Goal: Task Accomplishment & Management: Use online tool/utility

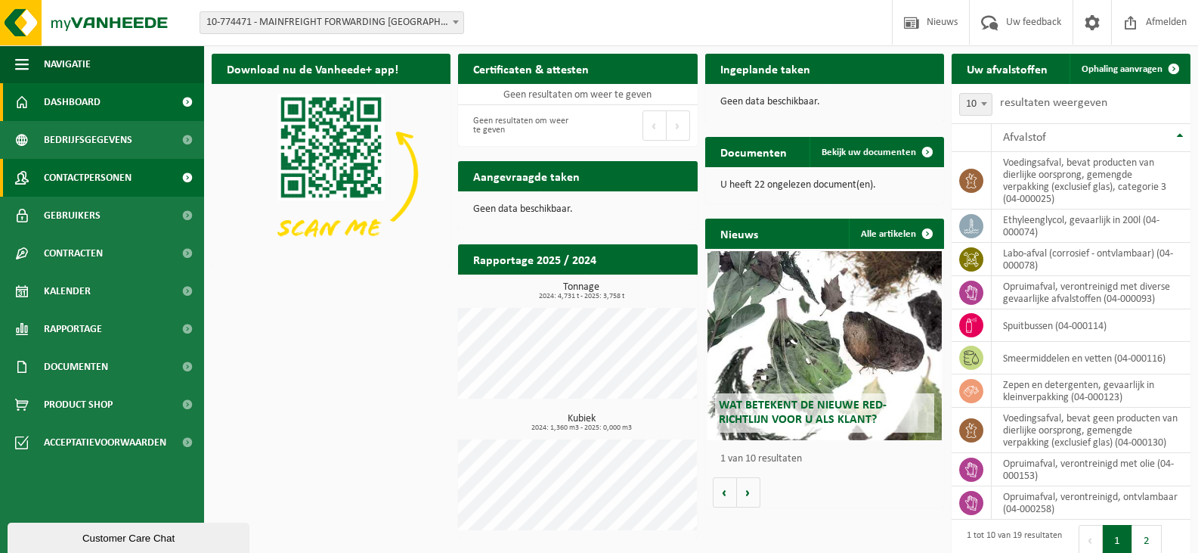
click at [91, 188] on span "Contactpersonen" at bounding box center [88, 178] width 88 height 38
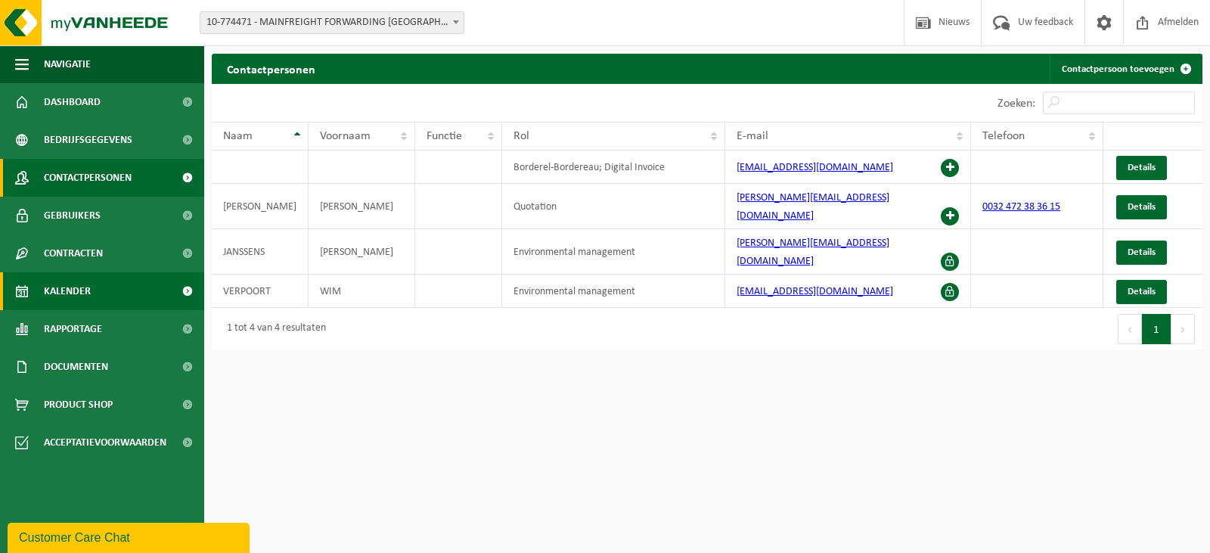
click at [65, 296] on span "Kalender" at bounding box center [67, 291] width 47 height 38
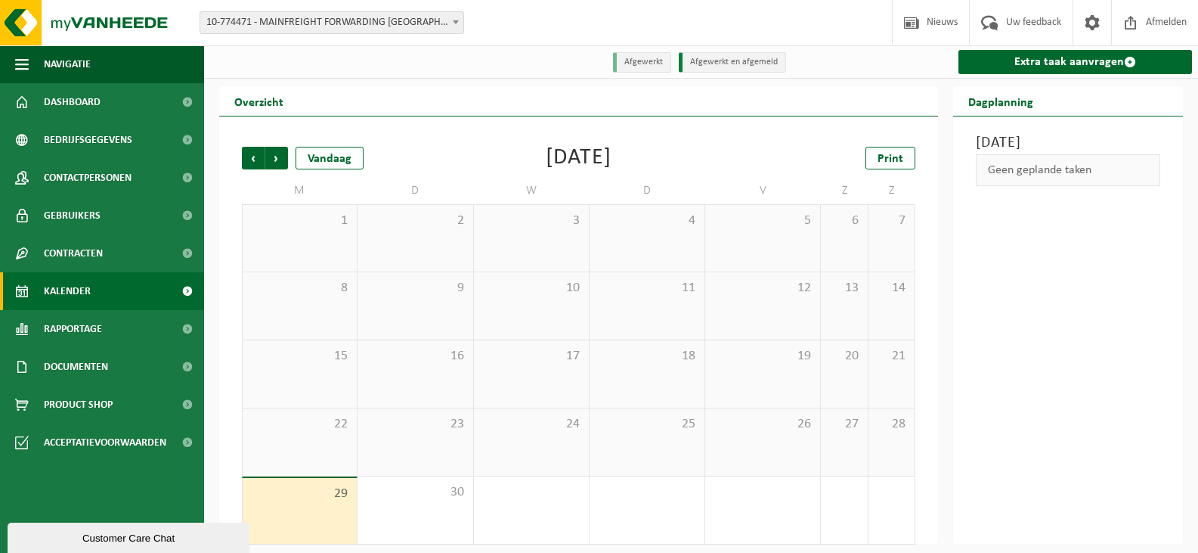
scroll to position [8, 0]
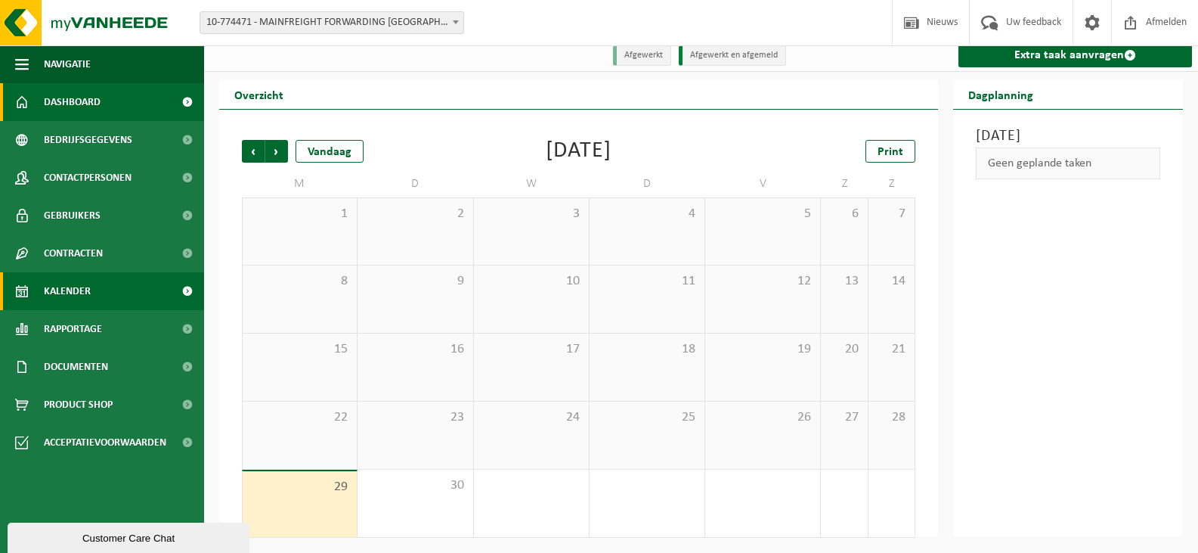
click at [72, 108] on span "Dashboard" at bounding box center [72, 102] width 57 height 38
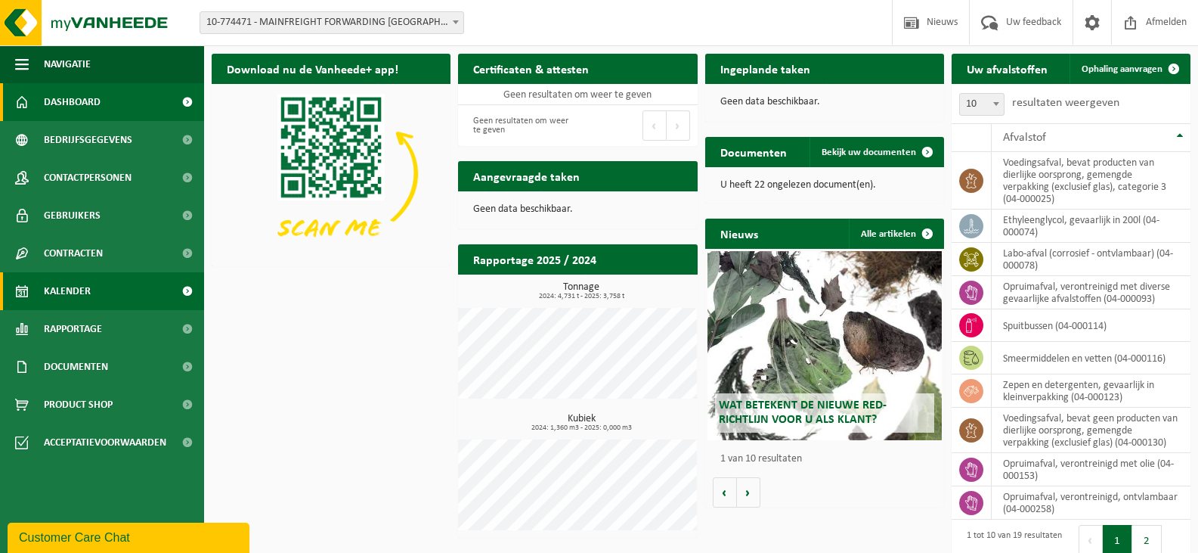
click at [113, 287] on link "Kalender" at bounding box center [102, 291] width 204 height 38
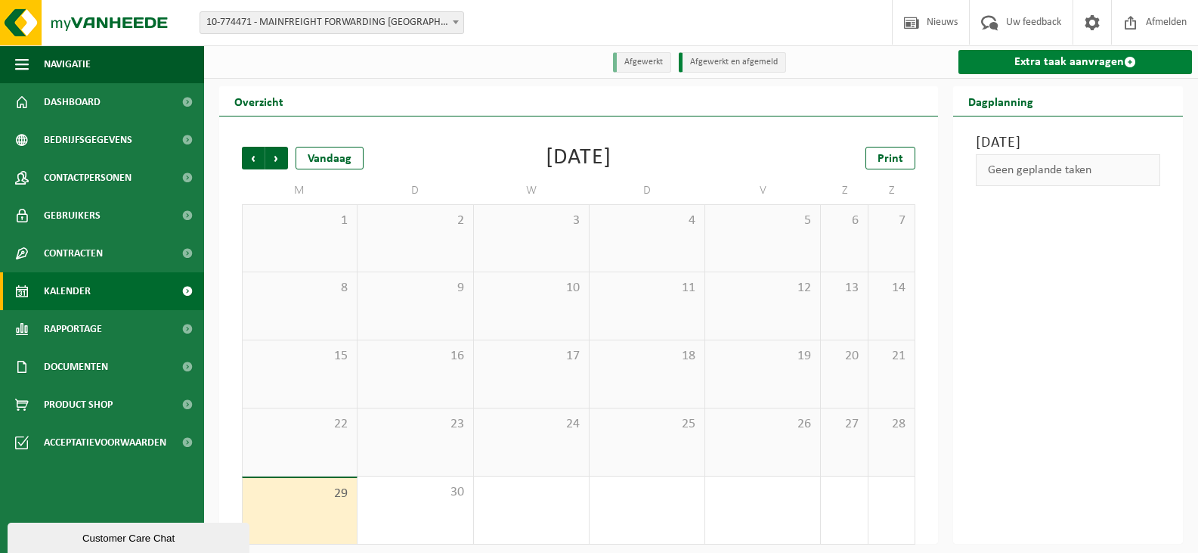
click at [1035, 66] on link "Extra taak aanvragen" at bounding box center [1076, 62] width 234 height 24
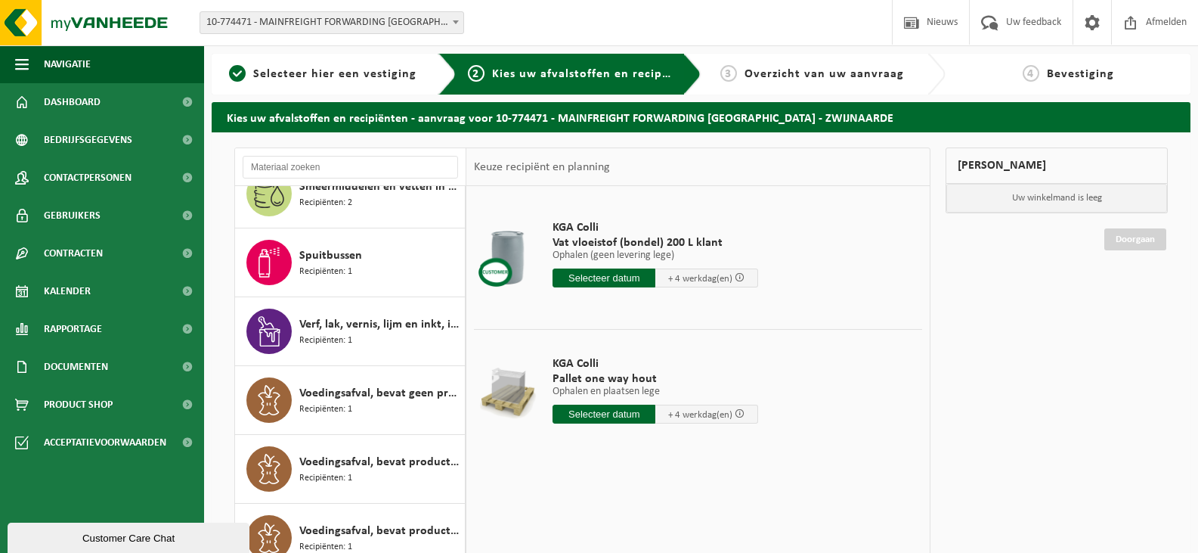
scroll to position [151, 0]
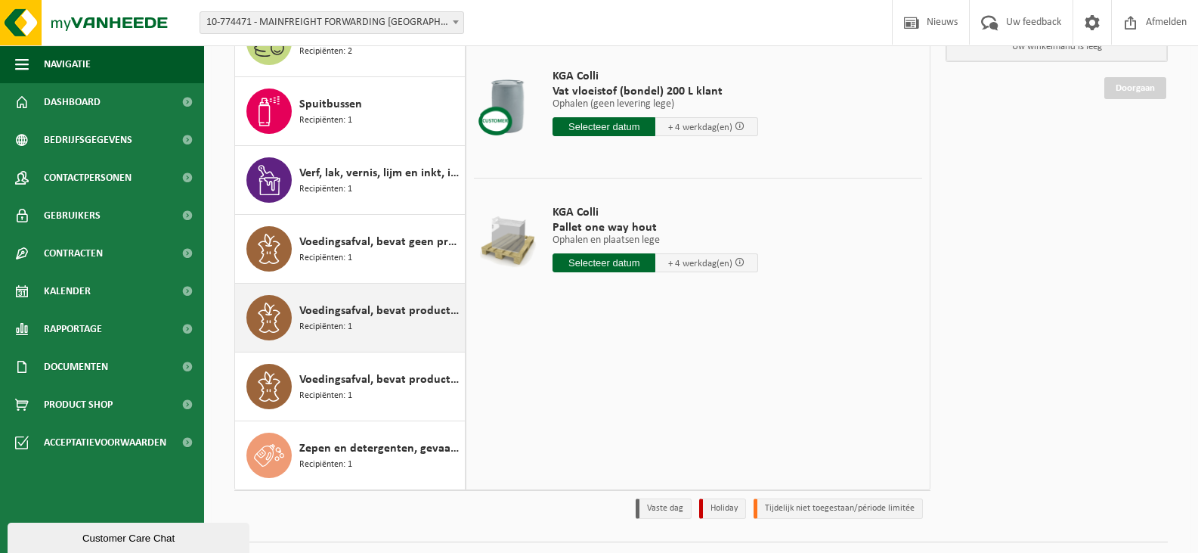
click at [348, 326] on span "Recipiënten: 1" at bounding box center [325, 327] width 53 height 14
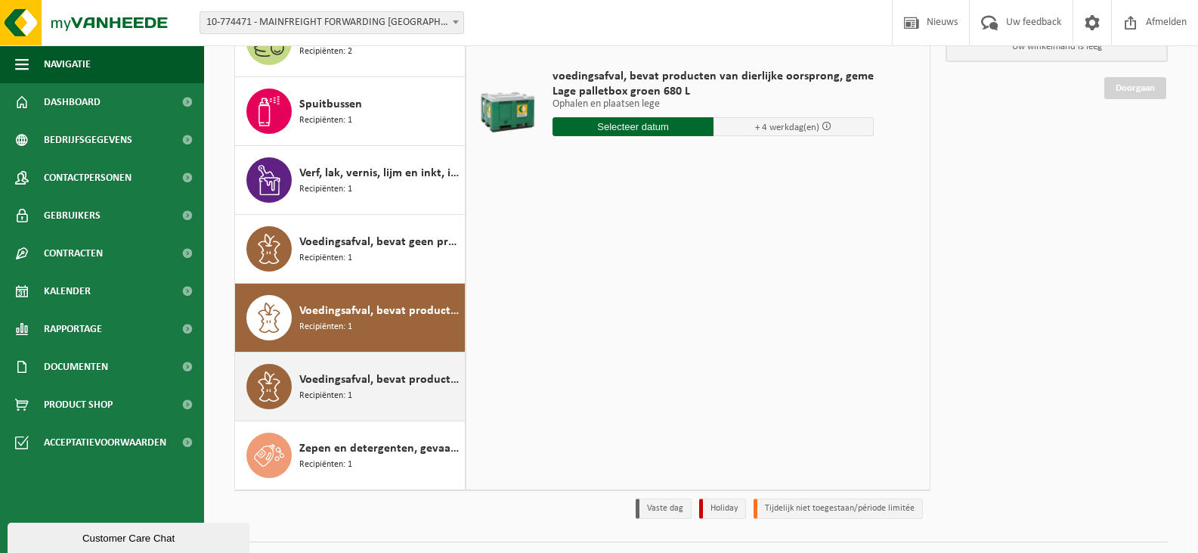
click at [377, 395] on div "Voedingsafval, bevat producten van dierlijke oorsprong, gemengde verpakking (in…" at bounding box center [380, 386] width 162 height 45
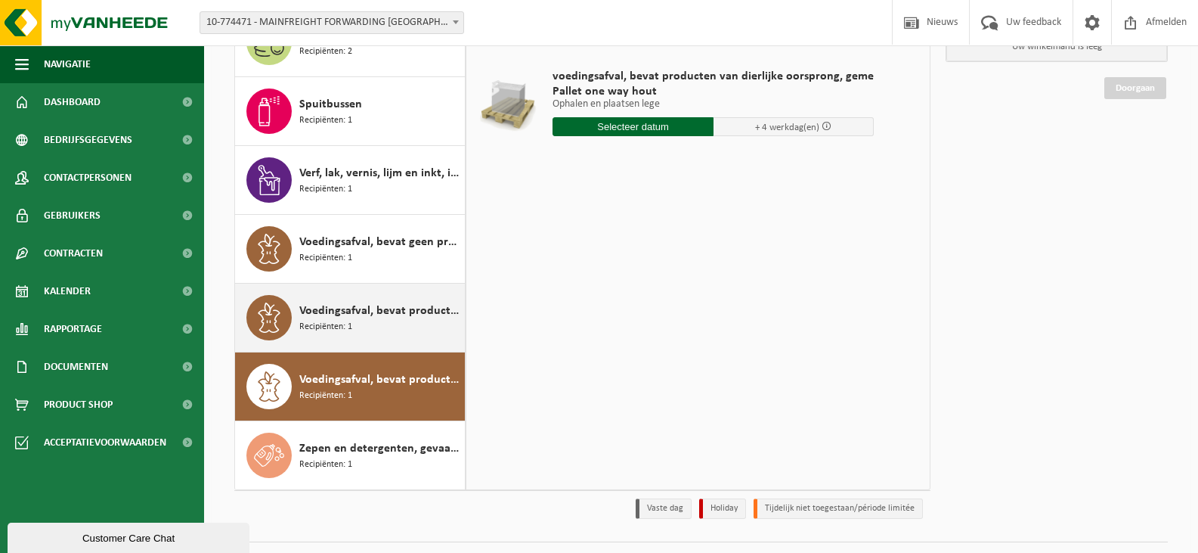
click at [352, 336] on div "Voedingsafval, bevat producten van dierlijke oorsprong, gemengde verpakking (ex…" at bounding box center [380, 317] width 162 height 45
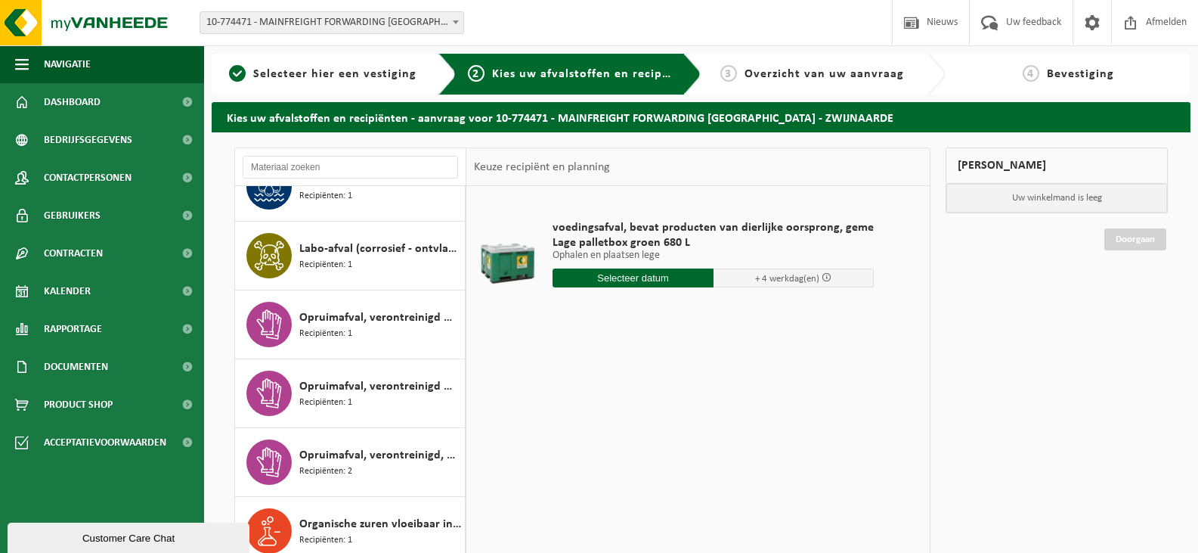
scroll to position [0, 0]
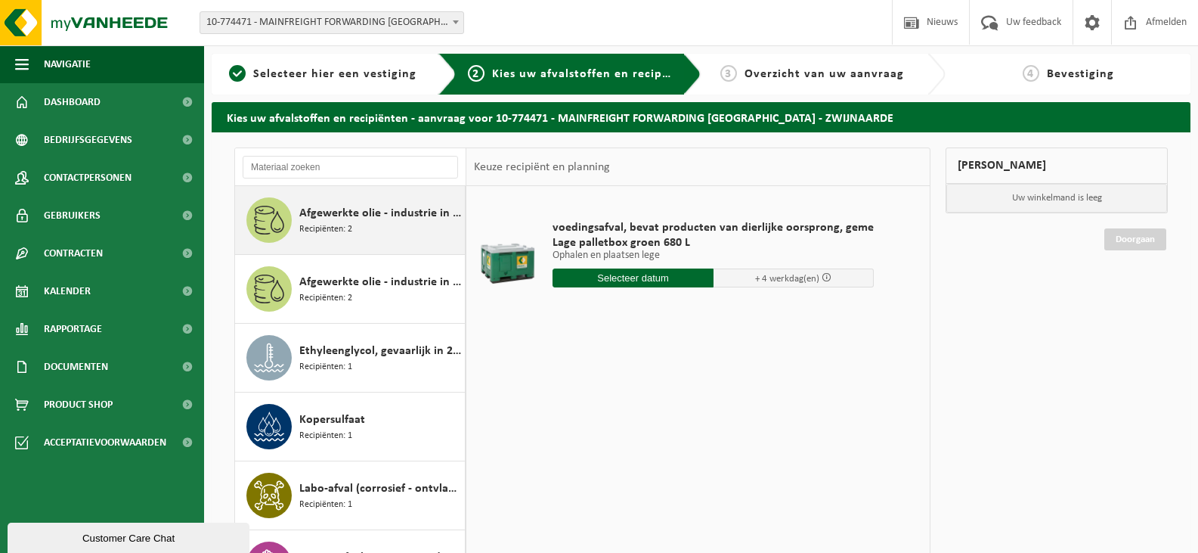
click at [363, 228] on div "Afgewerkte olie - industrie in 200lt Recipiënten: 2" at bounding box center [380, 219] width 162 height 45
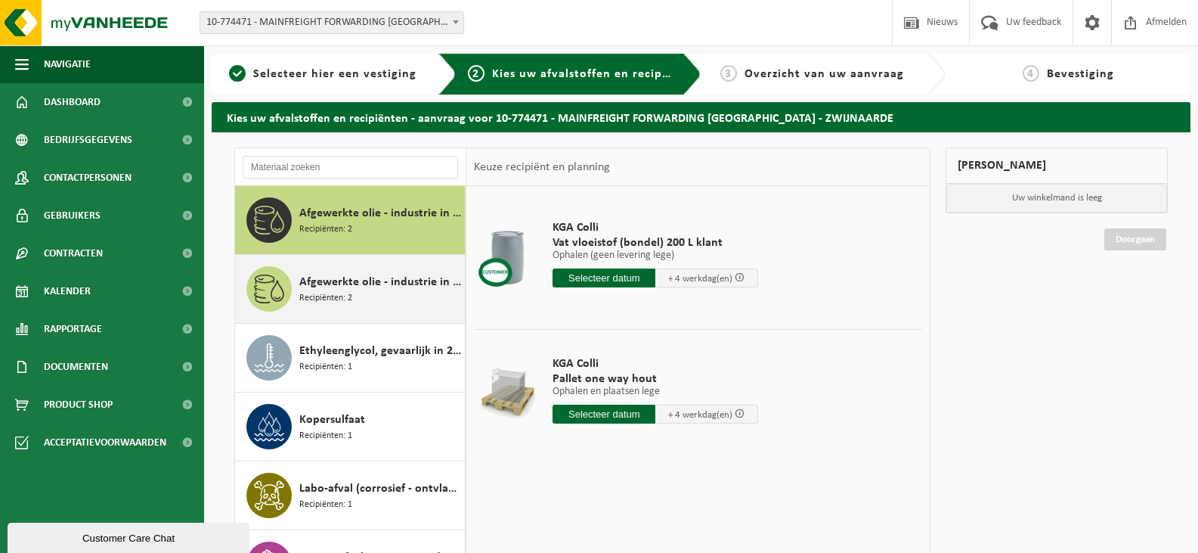
click at [319, 283] on span "Afgewerkte olie - industrie in kleinverpakking" at bounding box center [380, 282] width 162 height 18
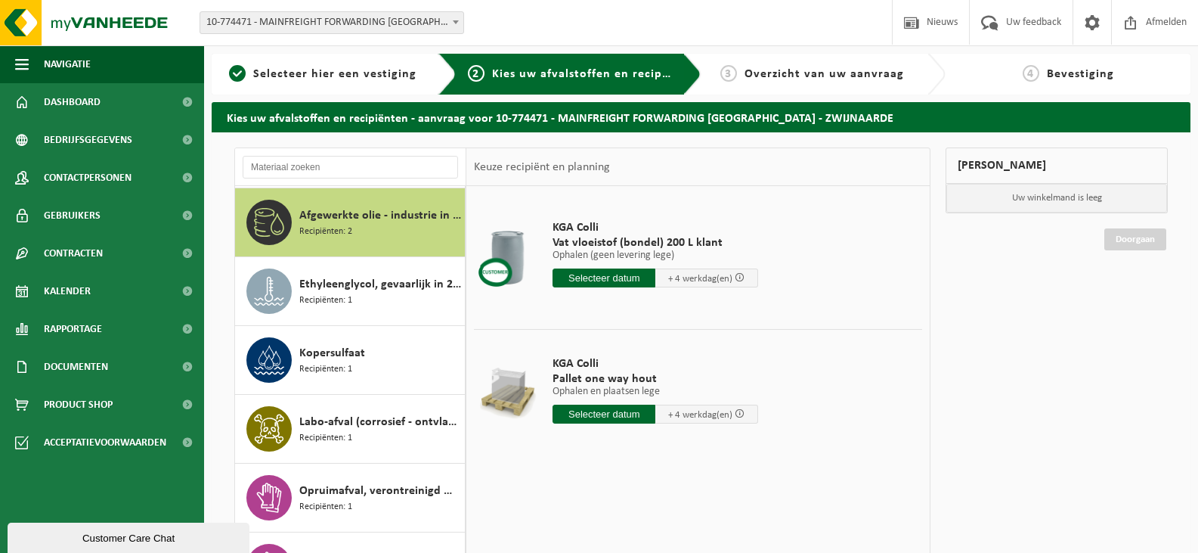
scroll to position [69, 0]
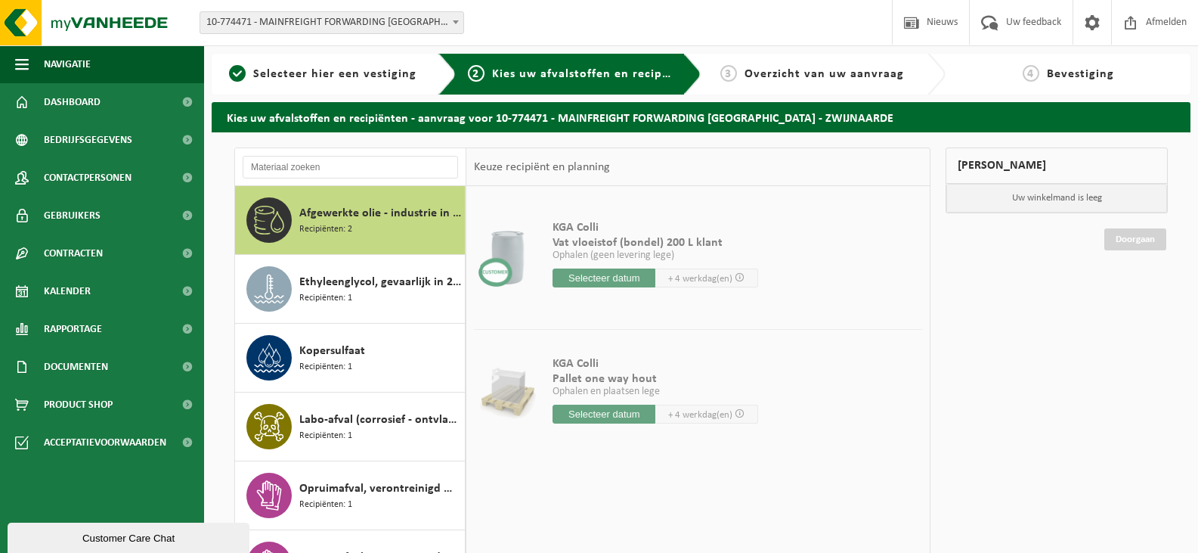
click at [319, 283] on span "Ethyleenglycol, gevaarlijk in 200l" at bounding box center [380, 282] width 162 height 18
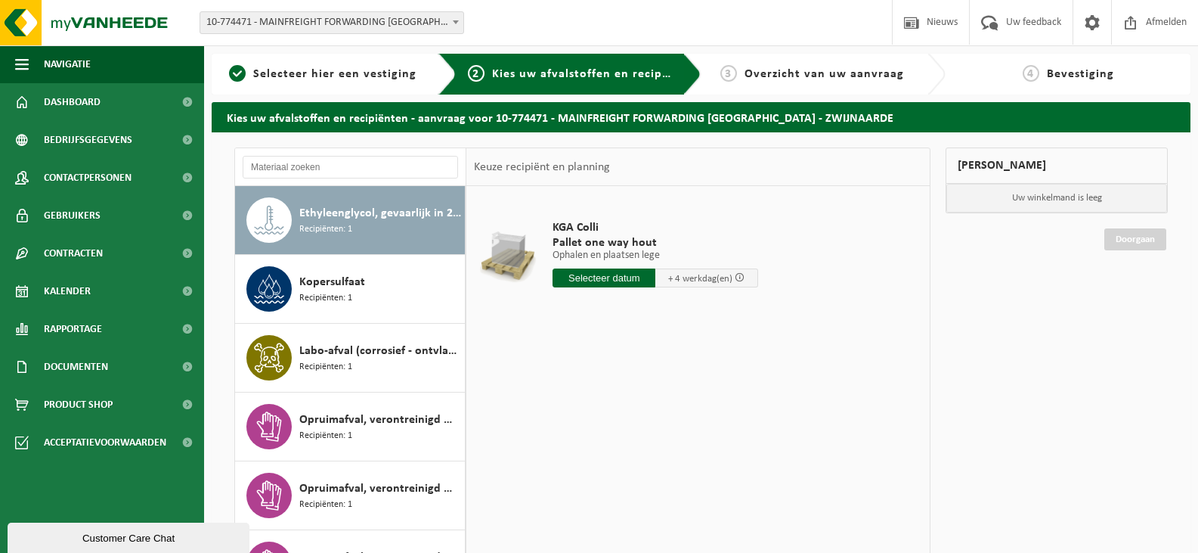
click at [319, 283] on span "Kopersulfaat" at bounding box center [332, 282] width 66 height 18
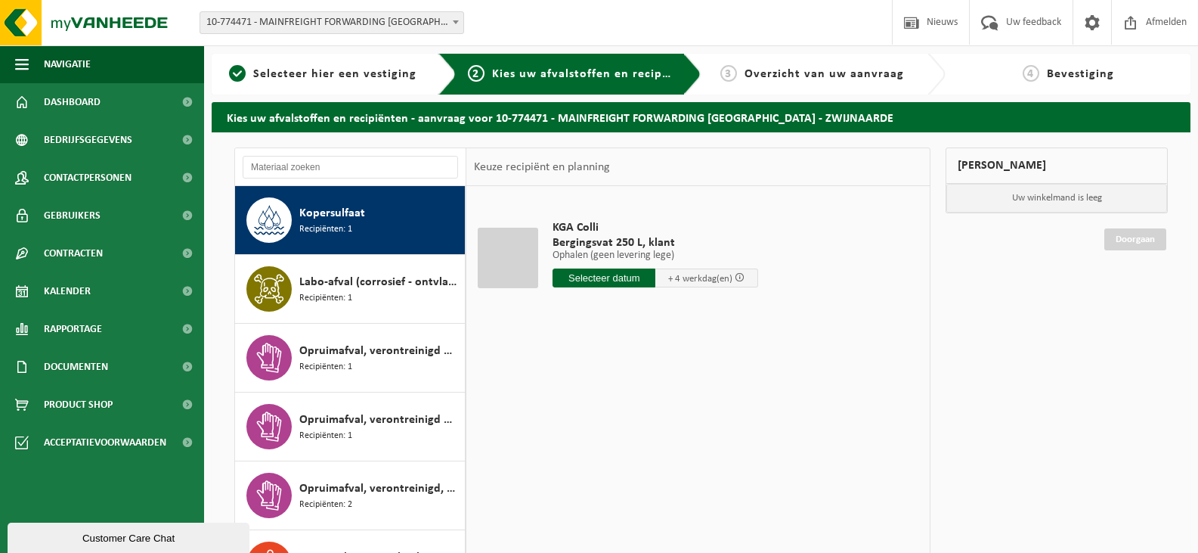
click at [319, 283] on span "Labo-afval (corrosief - ontvlambaar)" at bounding box center [380, 282] width 162 height 18
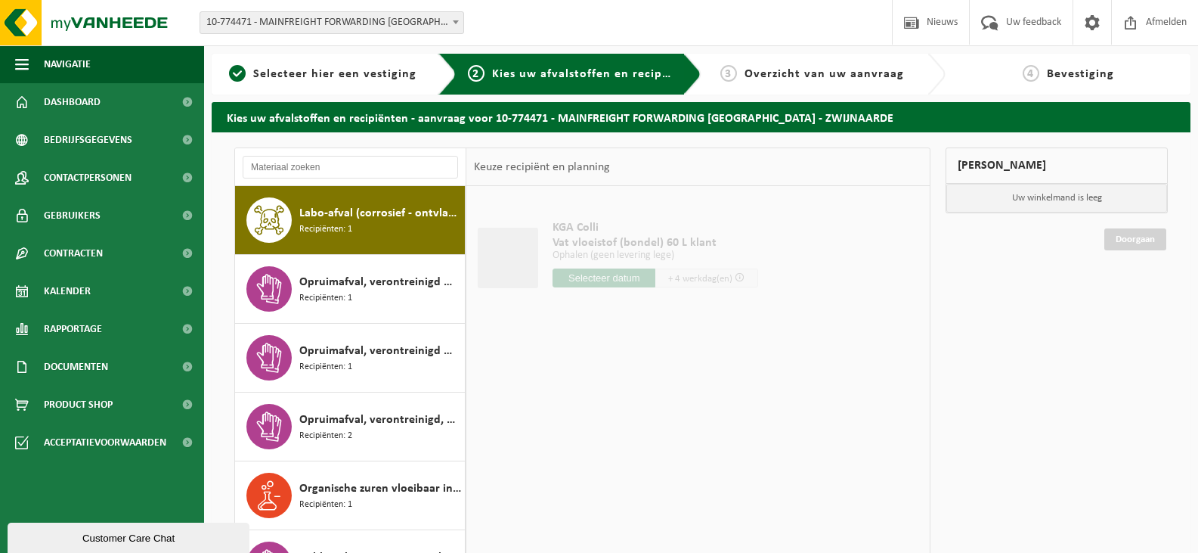
click at [319, 283] on span "Opruimafval, verontreinigd met diverse gevaarlijke afvalstoffen" at bounding box center [380, 282] width 162 height 18
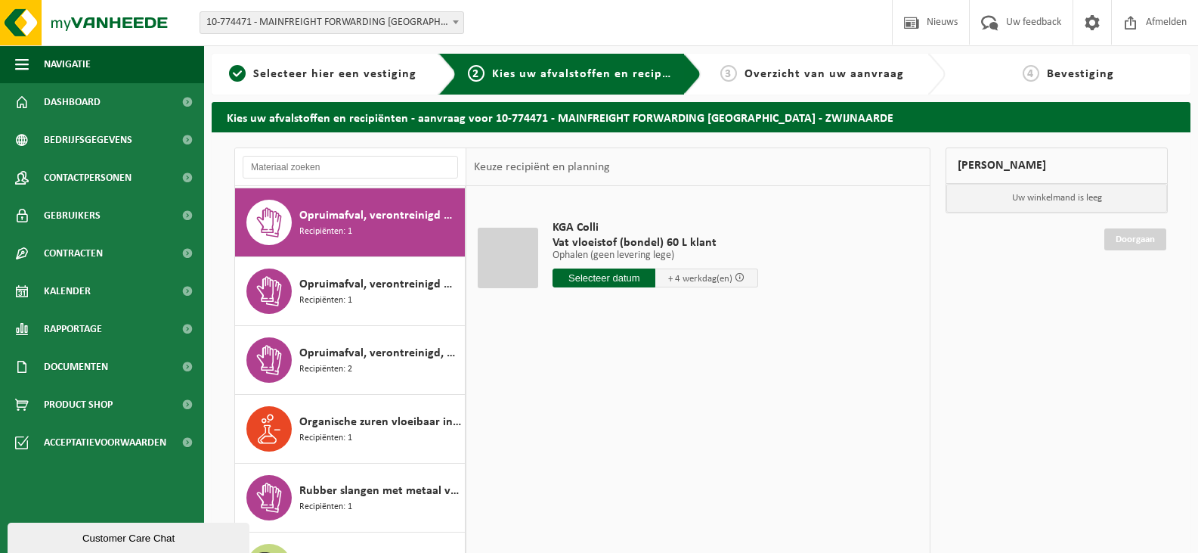
scroll to position [344, 0]
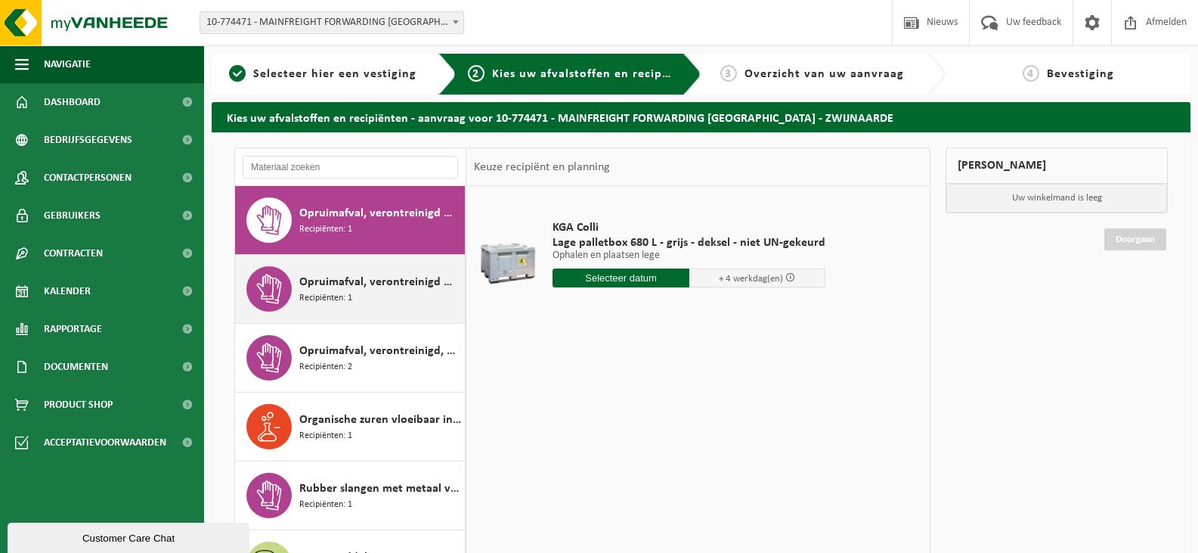
click at [326, 293] on span "Recipiënten: 1" at bounding box center [325, 298] width 53 height 14
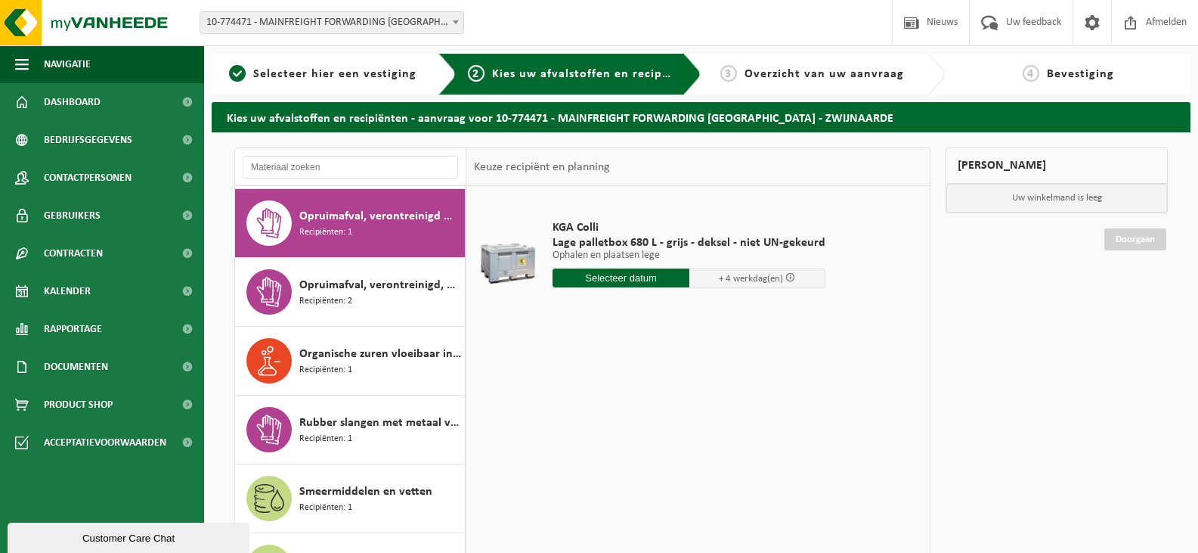
scroll to position [413, 0]
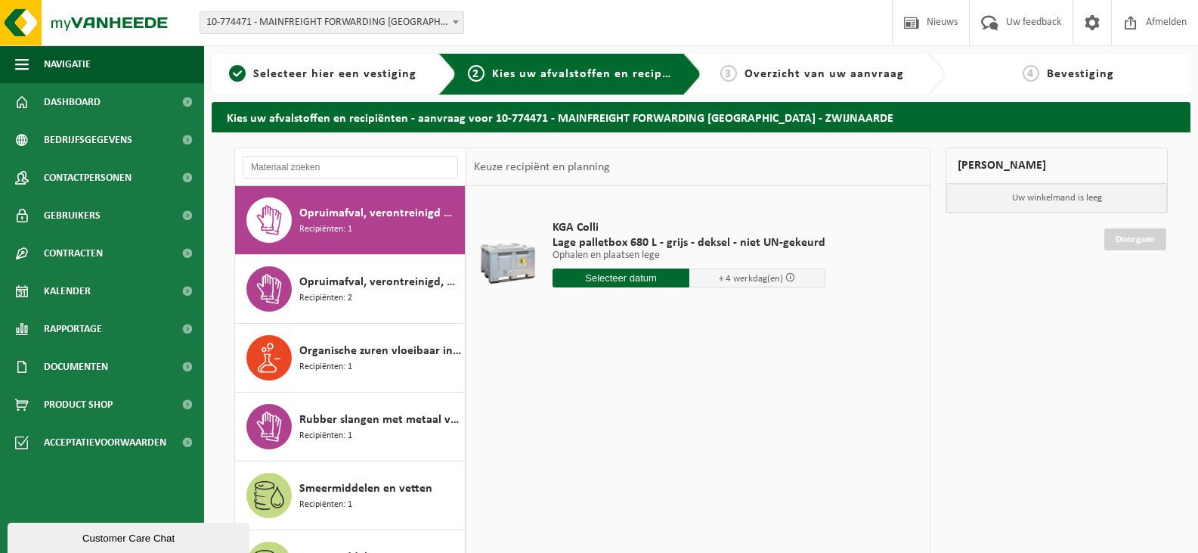
click at [326, 293] on span "Recipiënten: 2" at bounding box center [325, 298] width 53 height 14
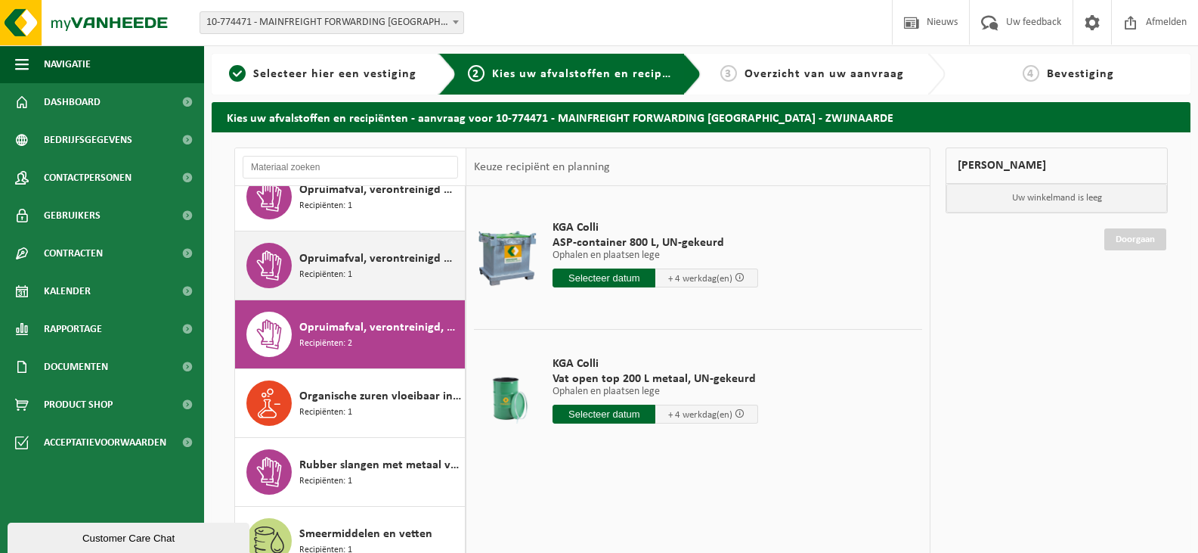
scroll to position [330, 0]
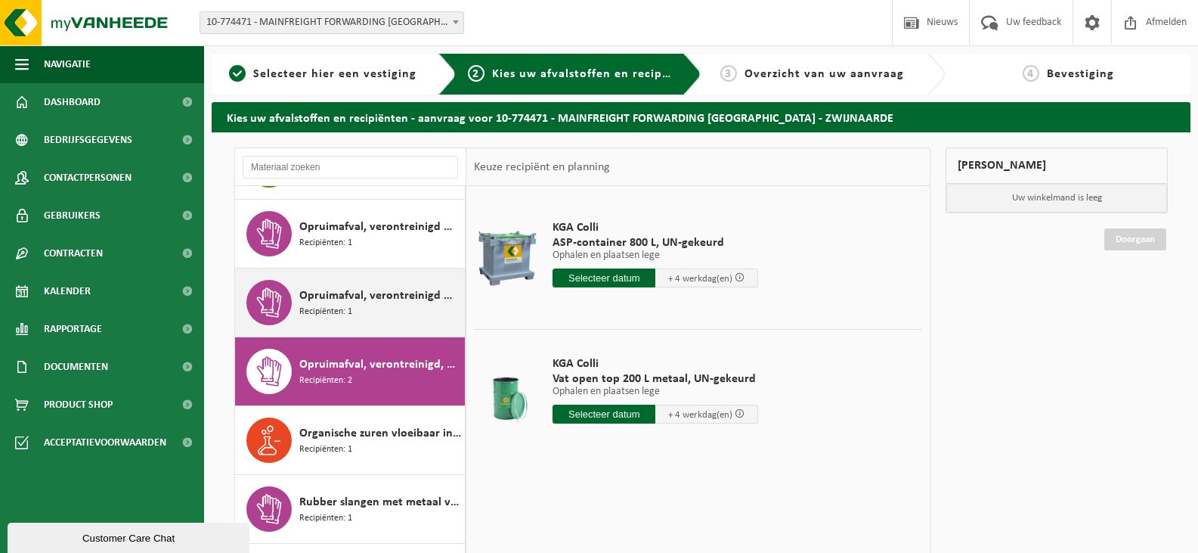
click at [331, 269] on div "Opruimafval, verontreinigd met olie Recipiënten: 1" at bounding box center [350, 302] width 231 height 68
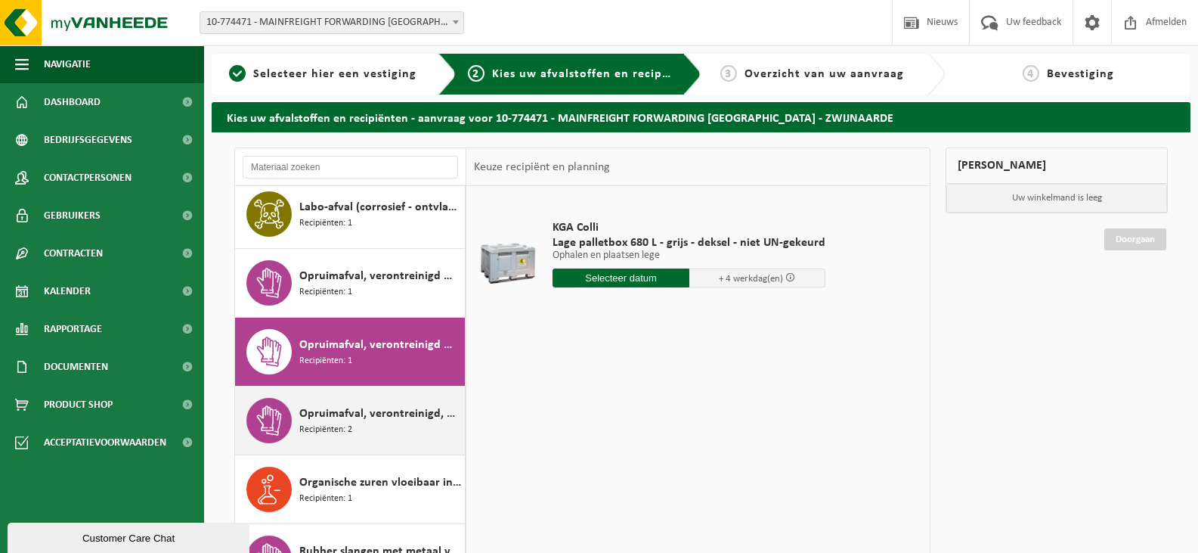
scroll to position [262, 0]
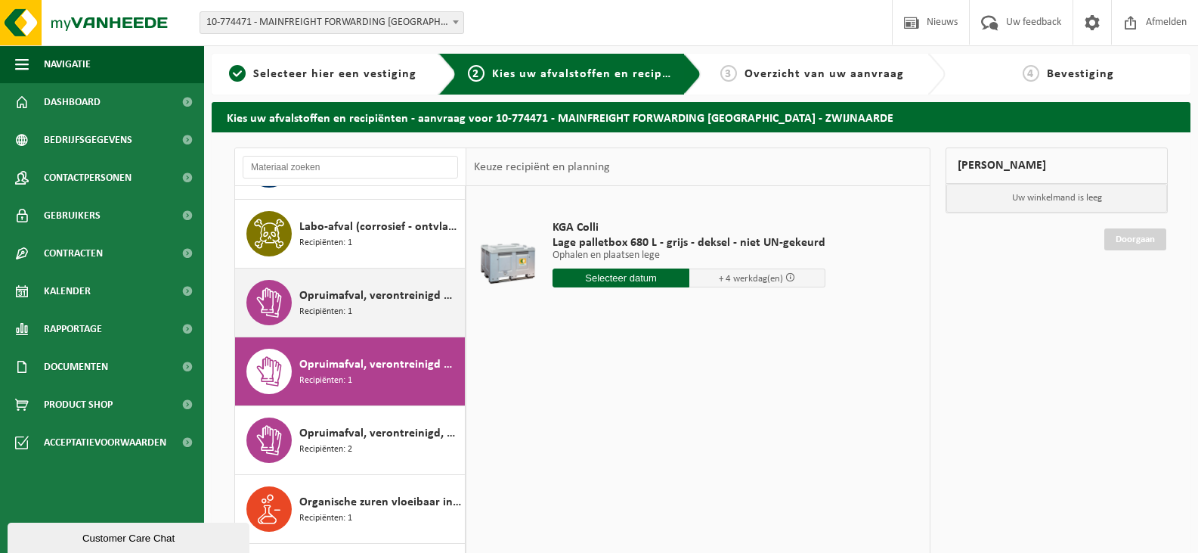
click at [367, 301] on span "Opruimafval, verontreinigd met diverse gevaarlijke afvalstoffen" at bounding box center [380, 296] width 162 height 18
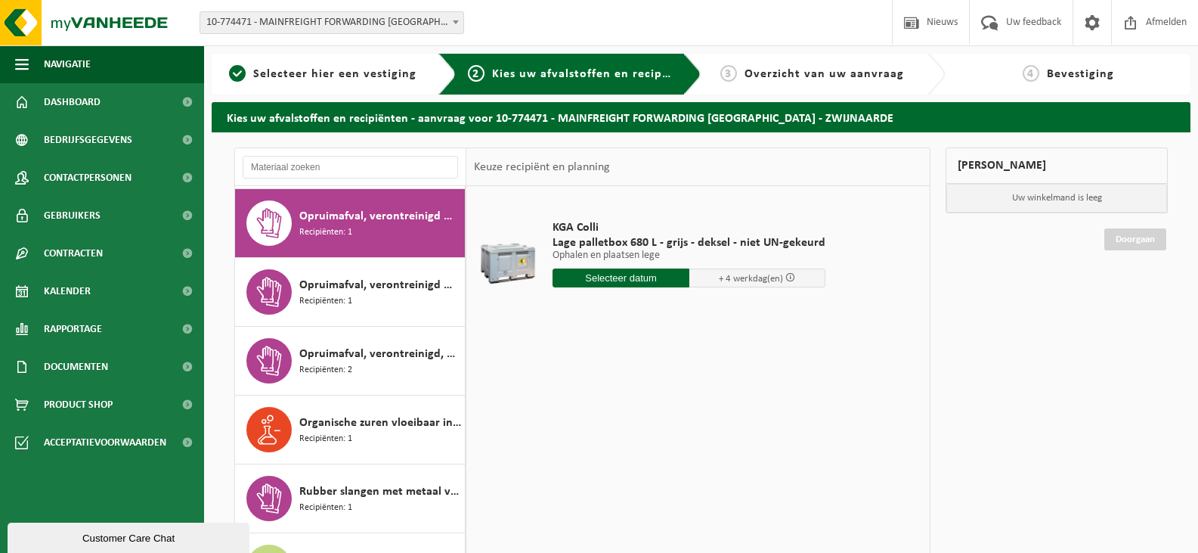
scroll to position [344, 0]
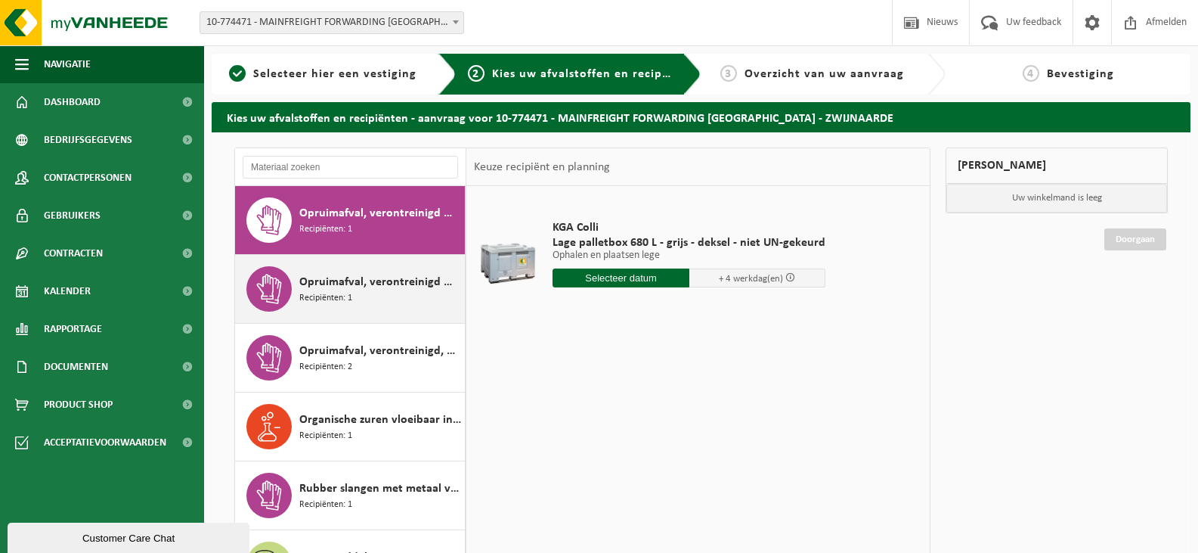
click at [356, 296] on div "Opruimafval, verontreinigd met olie Recipiënten: 1" at bounding box center [380, 288] width 162 height 45
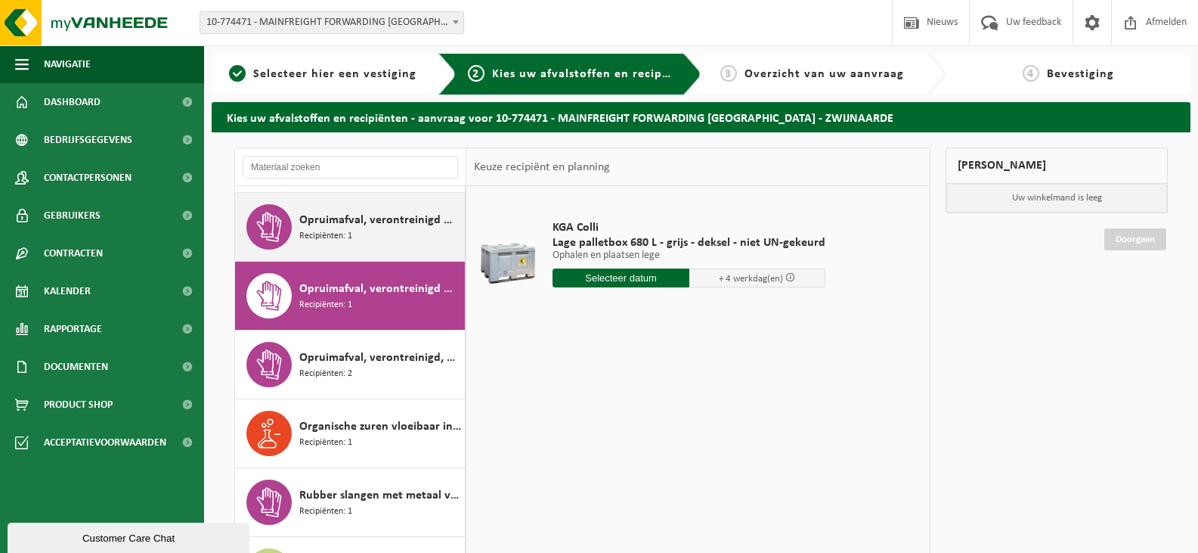
click at [335, 245] on div "Opruimafval, verontreinigd met diverse gevaarlijke afvalstoffen Recipiënten: 1" at bounding box center [380, 226] width 162 height 45
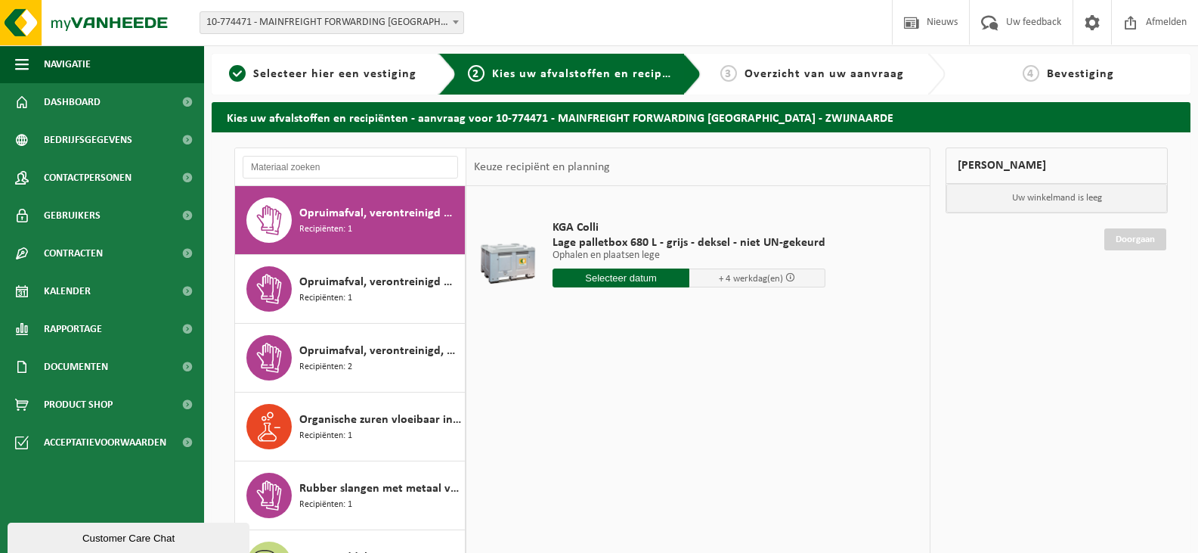
click at [604, 282] on input "text" at bounding box center [621, 277] width 137 height 19
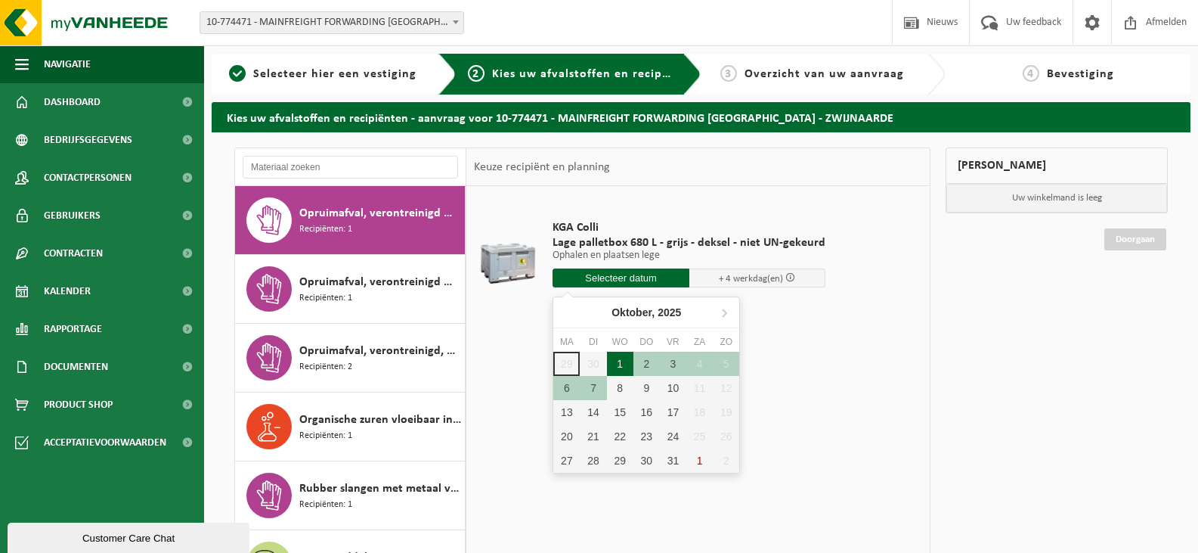
click at [625, 362] on div "1" at bounding box center [620, 364] width 26 height 24
type input "Van [DATE]"
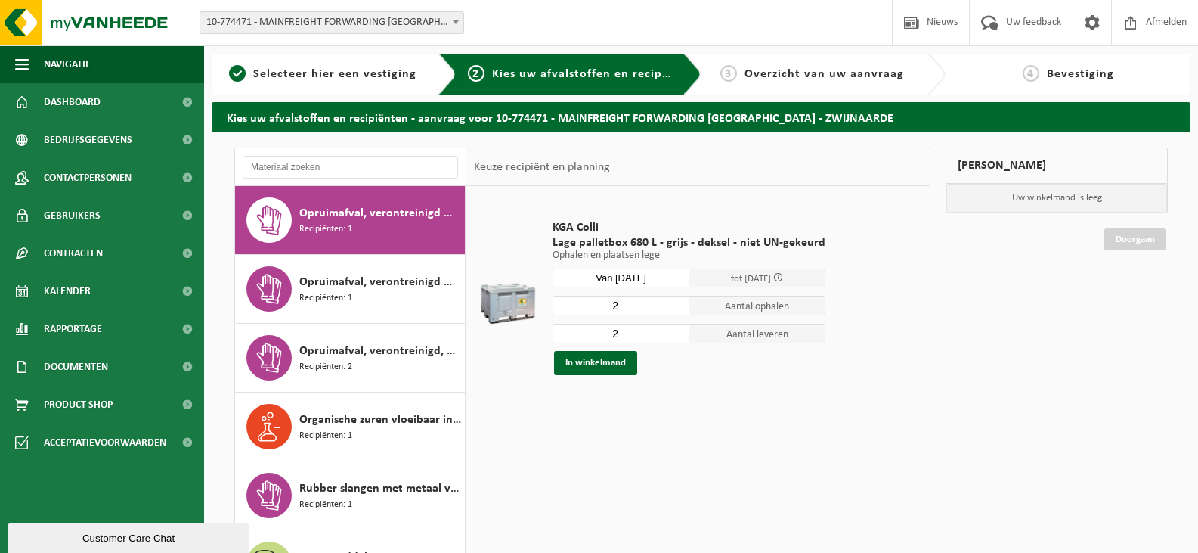
click at [665, 309] on input "2" at bounding box center [621, 306] width 137 height 20
click at [672, 302] on input "3" at bounding box center [621, 306] width 137 height 20
click at [672, 302] on input "4" at bounding box center [621, 306] width 137 height 20
click at [672, 302] on input "5" at bounding box center [621, 306] width 137 height 20
type input "6"
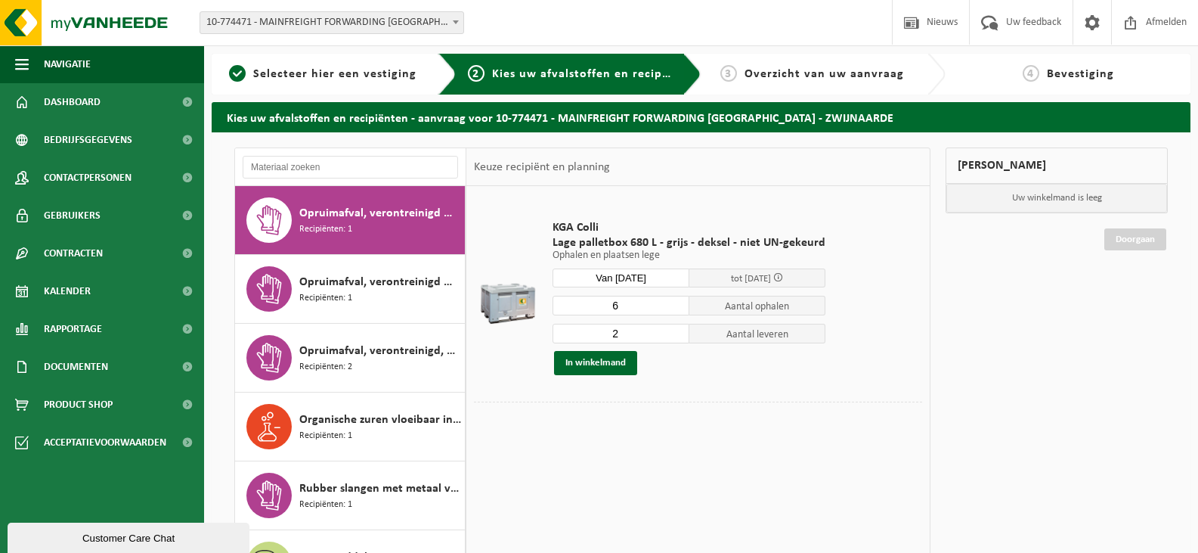
click at [672, 302] on input "6" at bounding box center [621, 306] width 137 height 20
click at [673, 337] on input "1" at bounding box center [621, 334] width 137 height 20
click at [674, 328] on input "2" at bounding box center [621, 334] width 137 height 20
click at [674, 328] on input "3" at bounding box center [621, 334] width 137 height 20
click at [674, 328] on input "4" at bounding box center [621, 334] width 137 height 20
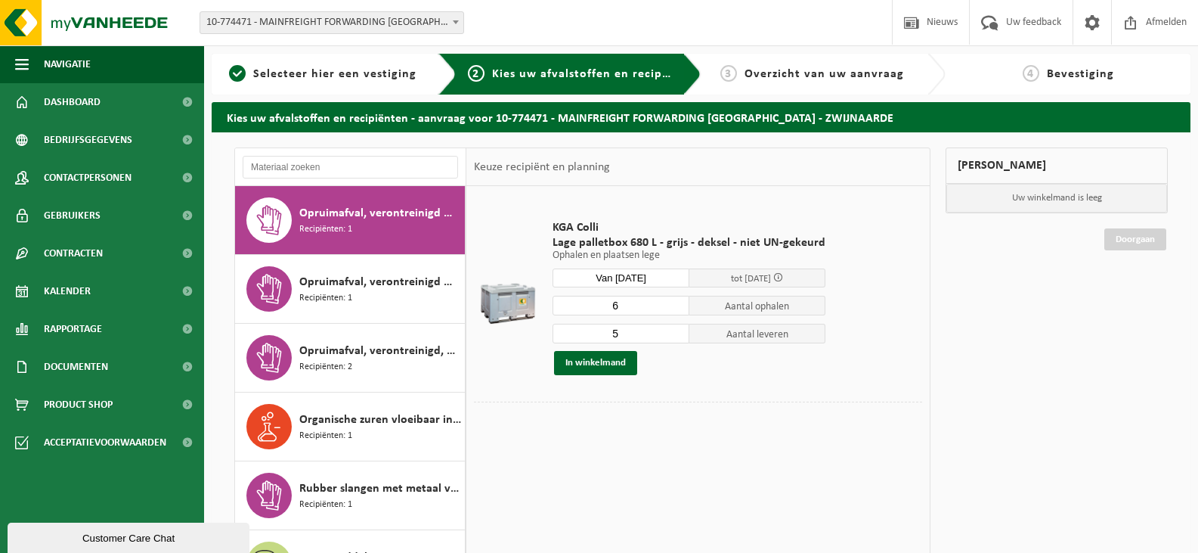
click at [674, 328] on input "5" at bounding box center [621, 334] width 137 height 20
type input "6"
click at [674, 328] on input "6" at bounding box center [621, 334] width 137 height 20
click at [579, 361] on button "In winkelmand" at bounding box center [595, 363] width 83 height 24
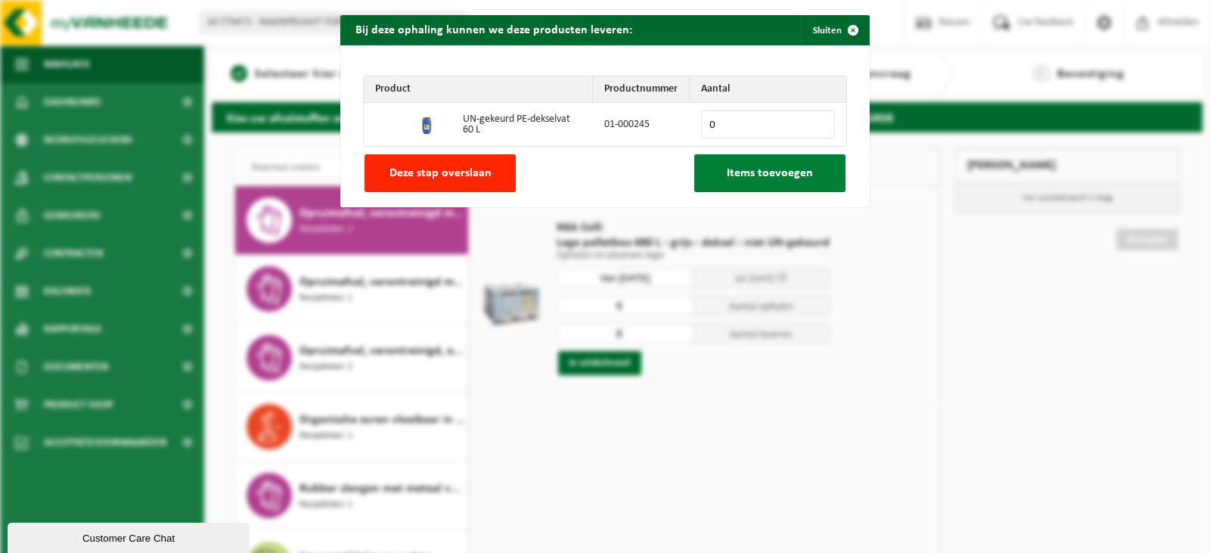
click at [742, 177] on span "Items toevoegen" at bounding box center [770, 173] width 86 height 12
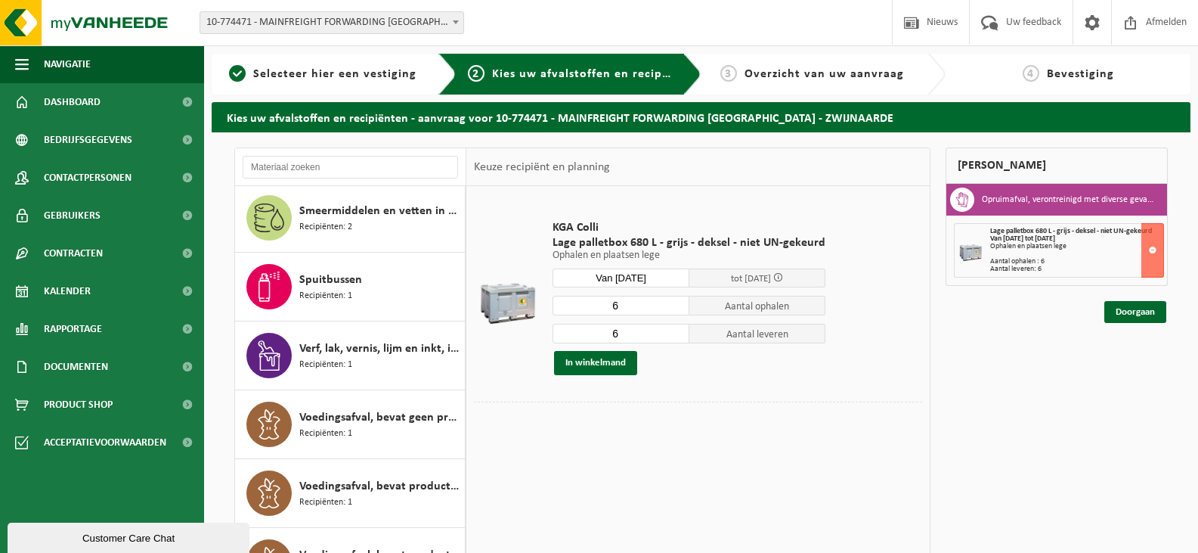
scroll to position [852, 0]
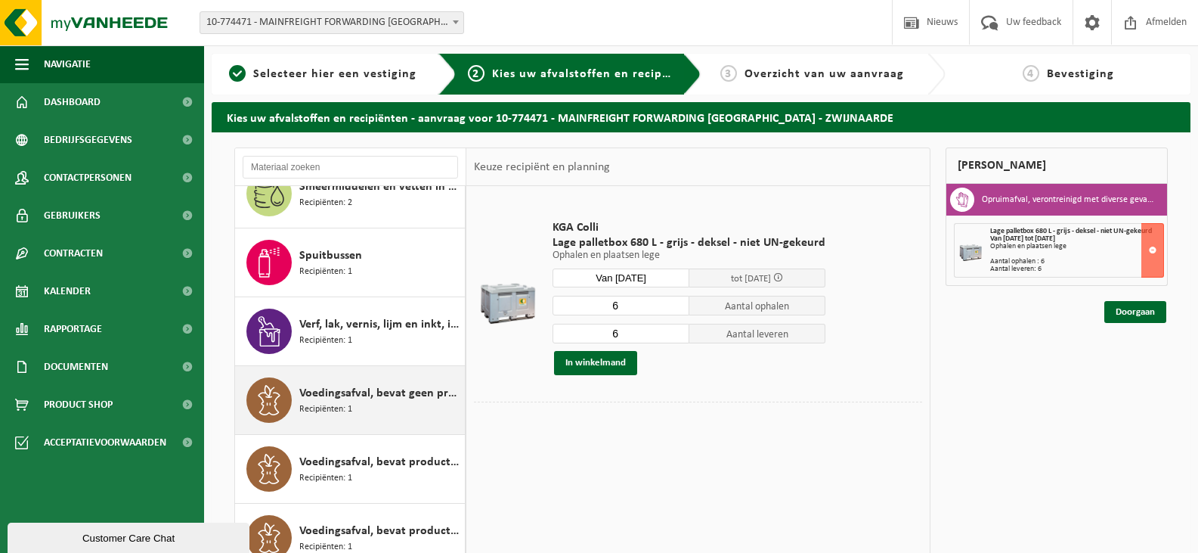
click at [355, 406] on div "Voedingsafval, bevat geen producten van dierlijke oorsprong, gemengde verpakkin…" at bounding box center [380, 399] width 162 height 45
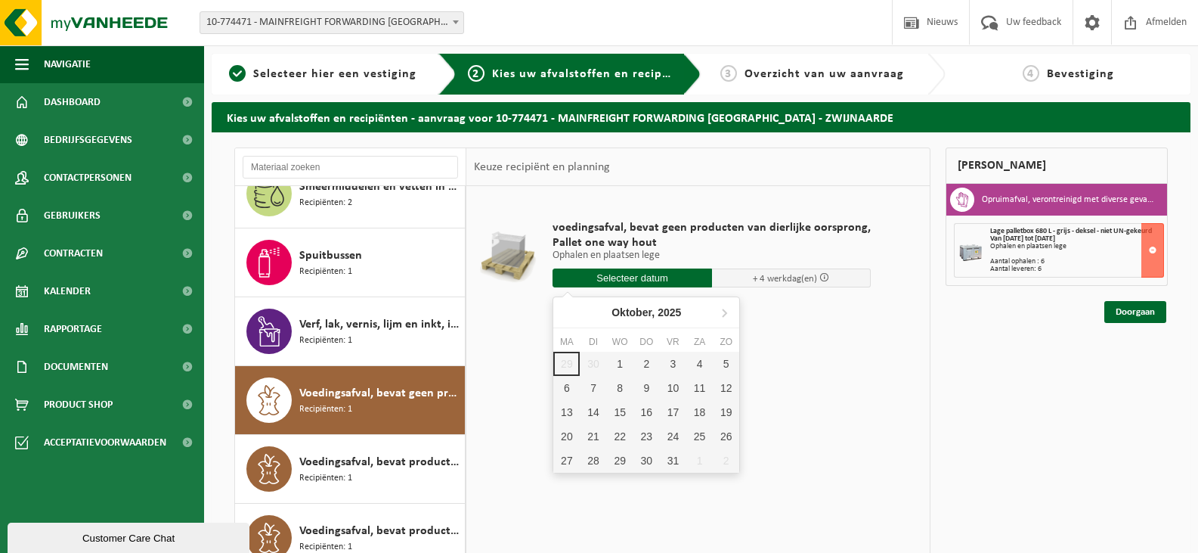
click at [659, 275] on input "text" at bounding box center [633, 277] width 160 height 19
click at [625, 359] on div "1" at bounding box center [620, 364] width 26 height 24
type input "Van [DATE]"
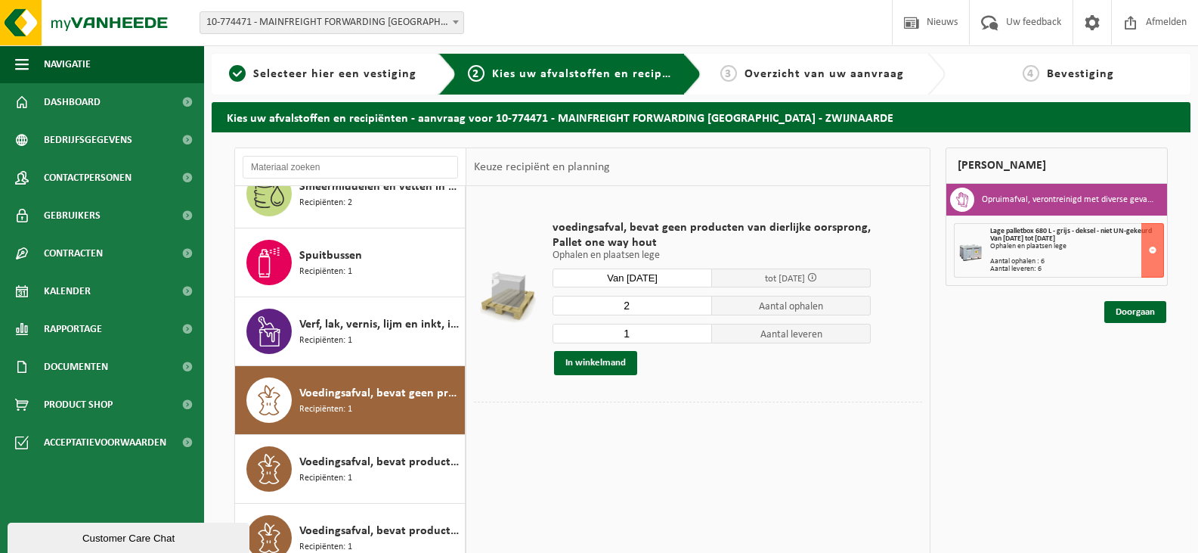
type input "2"
click at [695, 300] on input "2" at bounding box center [633, 306] width 160 height 20
click at [624, 361] on button "In winkelmand" at bounding box center [595, 363] width 83 height 24
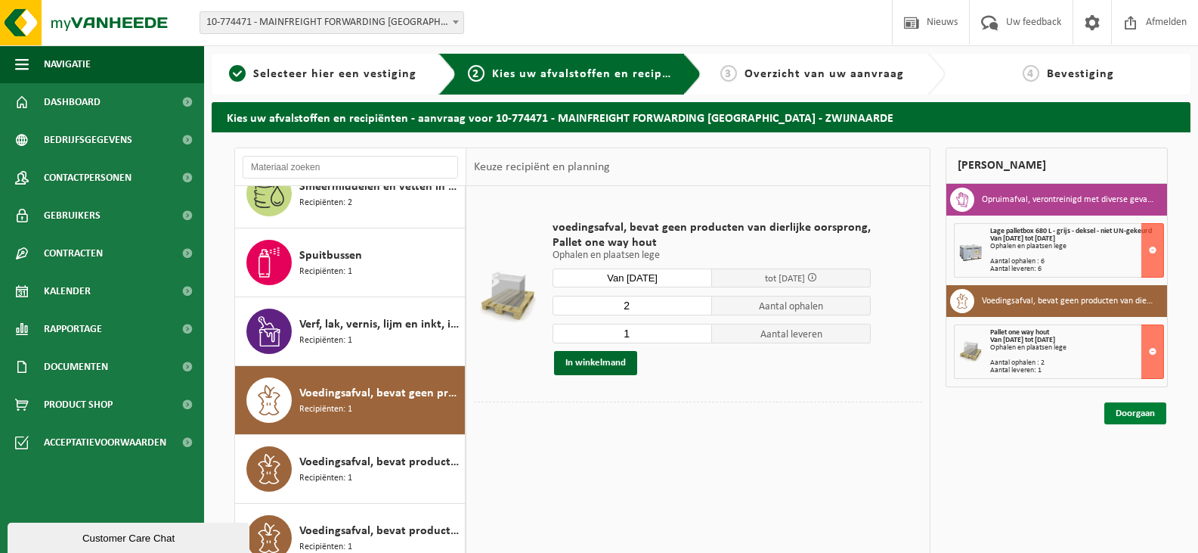
click at [1147, 412] on link "Doorgaan" at bounding box center [1136, 413] width 62 height 22
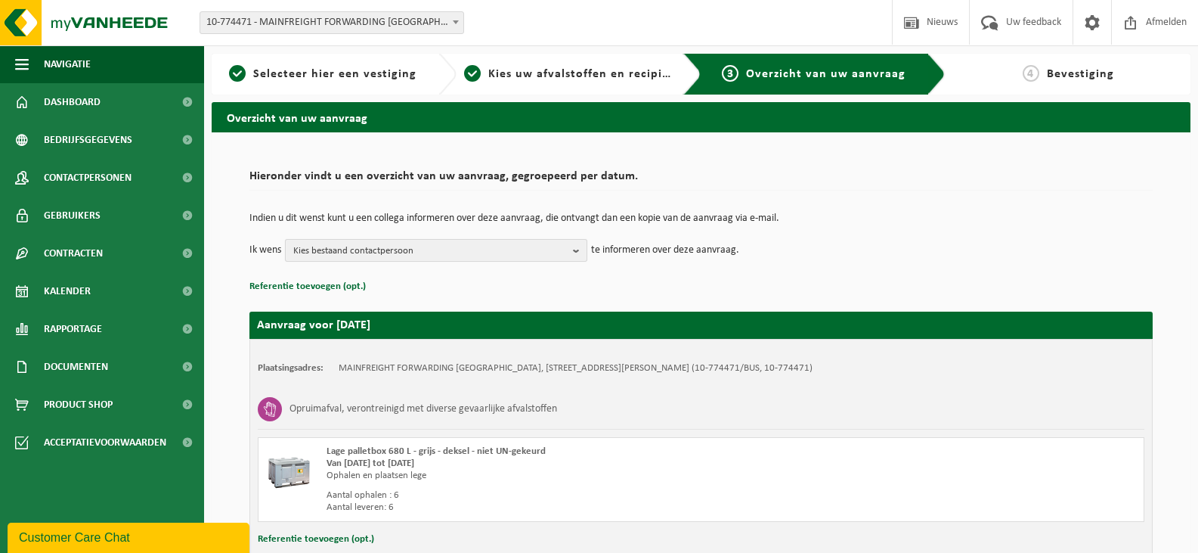
click at [578, 247] on b "button" at bounding box center [580, 250] width 14 height 21
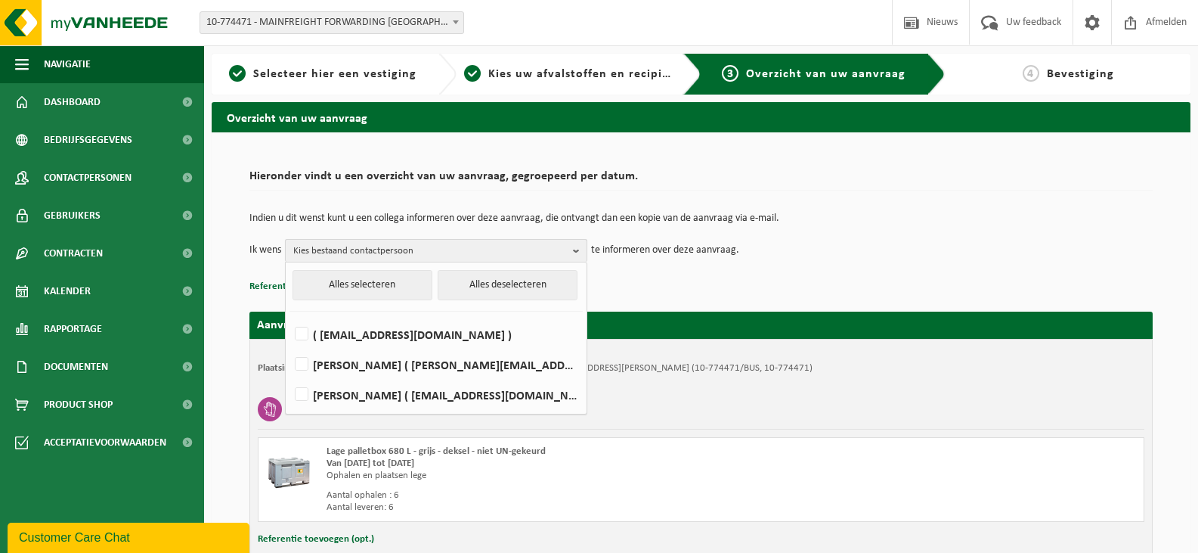
click at [565, 248] on span "Kies bestaand contactpersoon" at bounding box center [430, 251] width 274 height 23
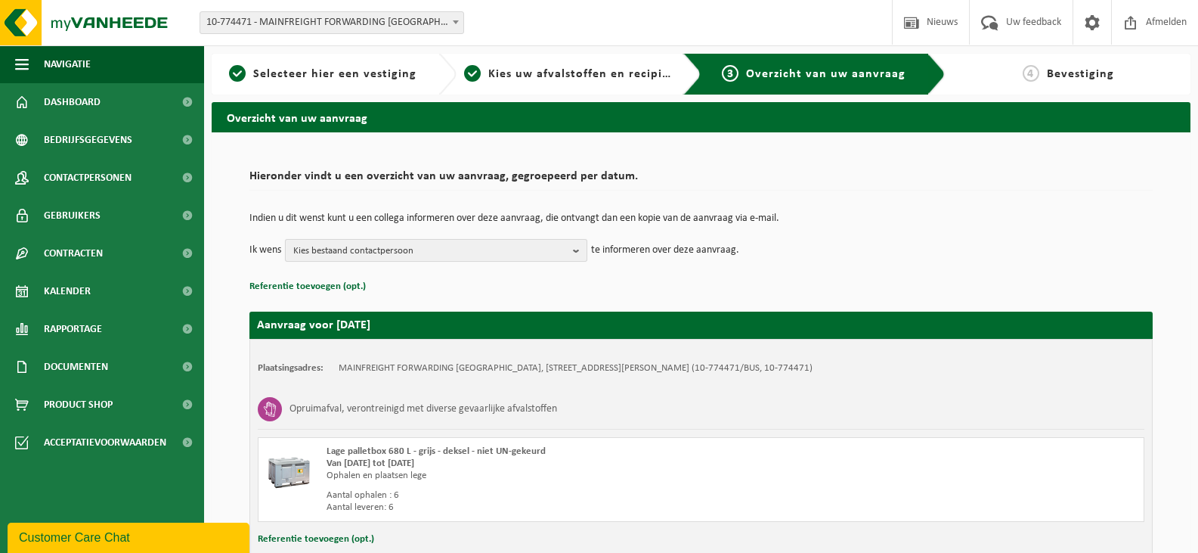
click at [565, 248] on span "Kies bestaand contactpersoon" at bounding box center [430, 251] width 274 height 23
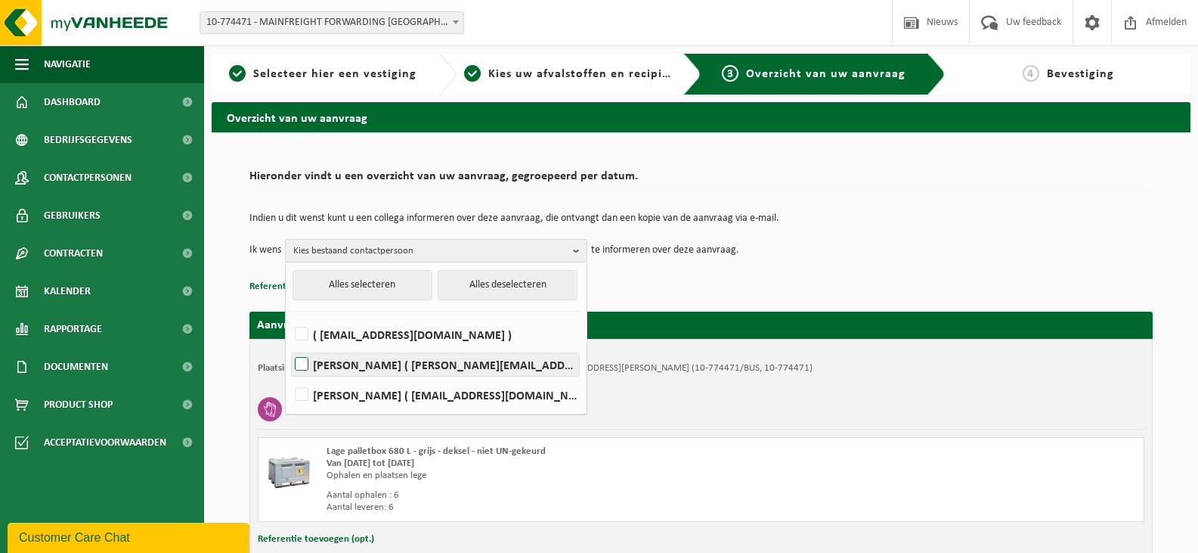
scroll to position [76, 0]
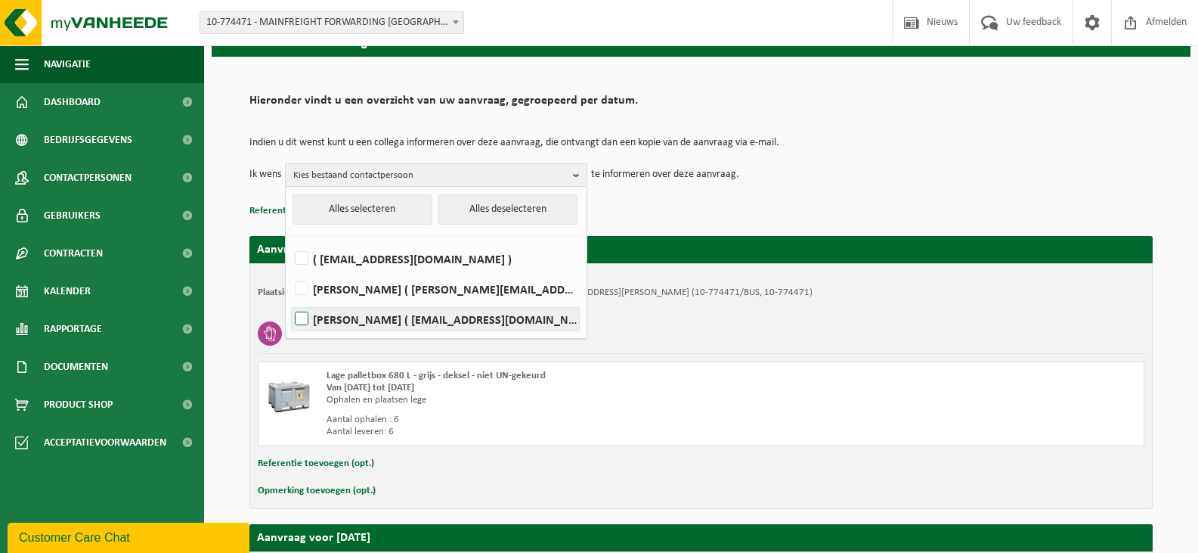
click at [306, 321] on label "WIM VERPOORT ( wim.verpoort@mainfreight.com )" at bounding box center [435, 319] width 287 height 23
click at [290, 300] on input "WIM VERPOORT ( wim.verpoort@mainfreight.com )" at bounding box center [289, 299] width 1 height 1
checkbox input "true"
click at [730, 212] on p "Referentie toevoegen (opt.)" at bounding box center [702, 211] width 904 height 20
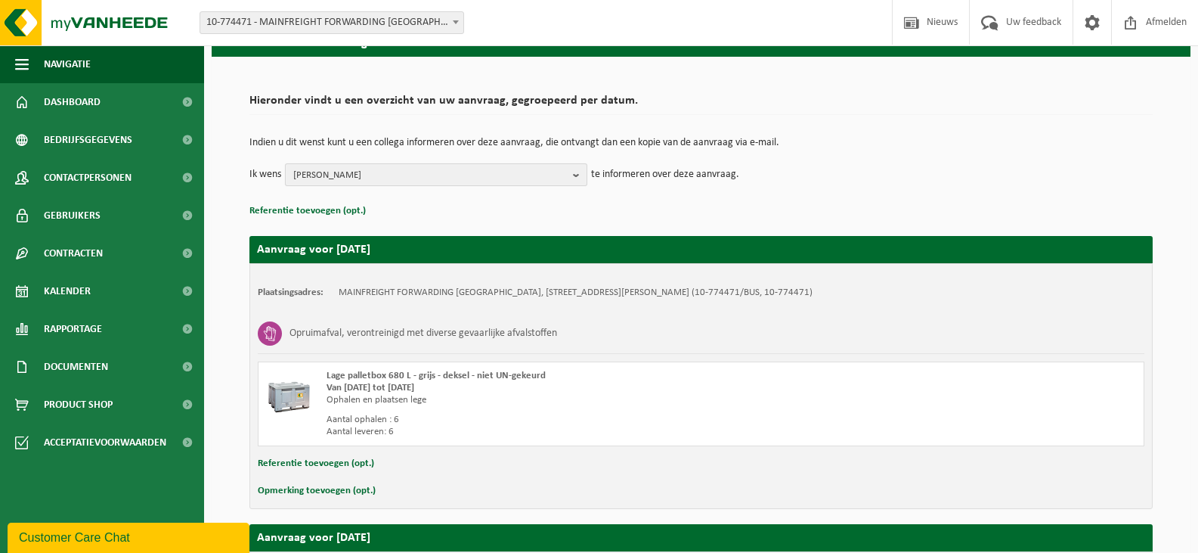
click at [585, 175] on b "button" at bounding box center [580, 174] width 14 height 21
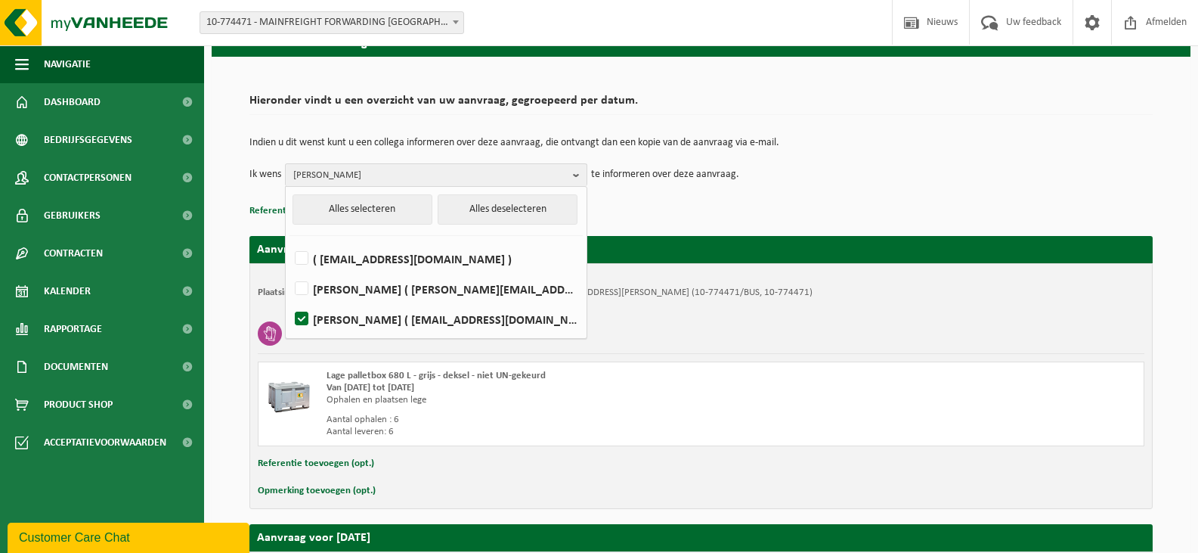
click at [670, 197] on div "Indien u dit wenst kunt u een collega informeren over deze aanvraag, die ontvan…" at bounding box center [702, 161] width 904 height 79
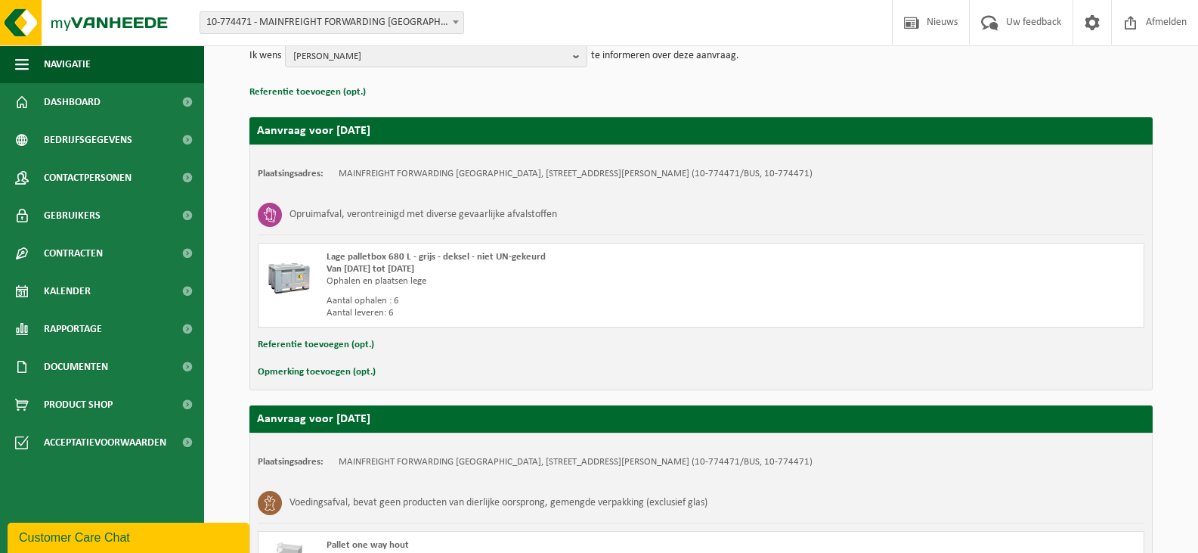
scroll to position [0, 0]
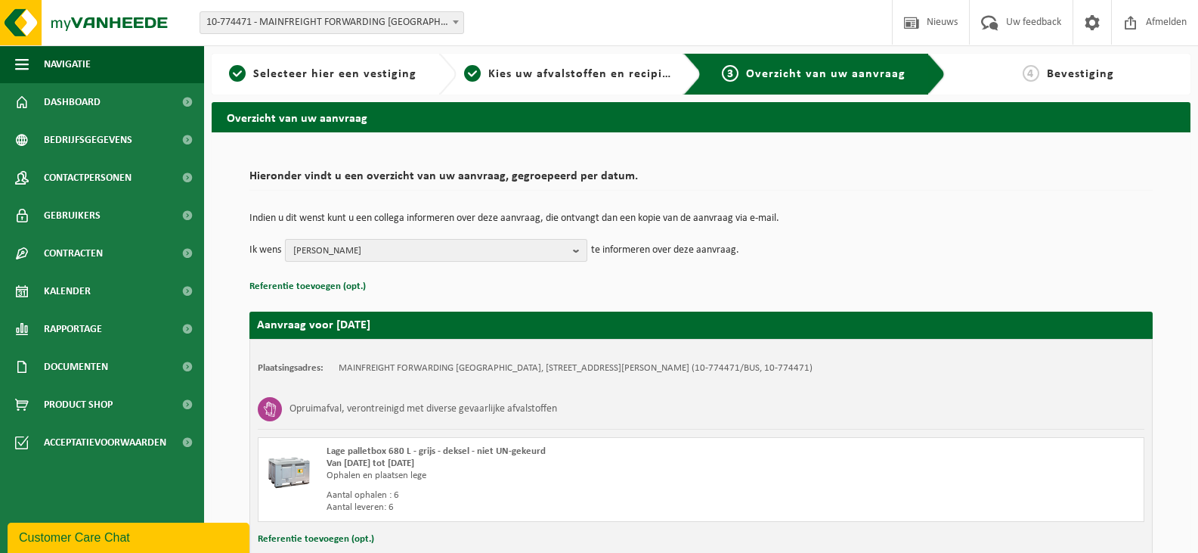
click at [516, 256] on span "WIM VERPOORT" at bounding box center [430, 251] width 274 height 23
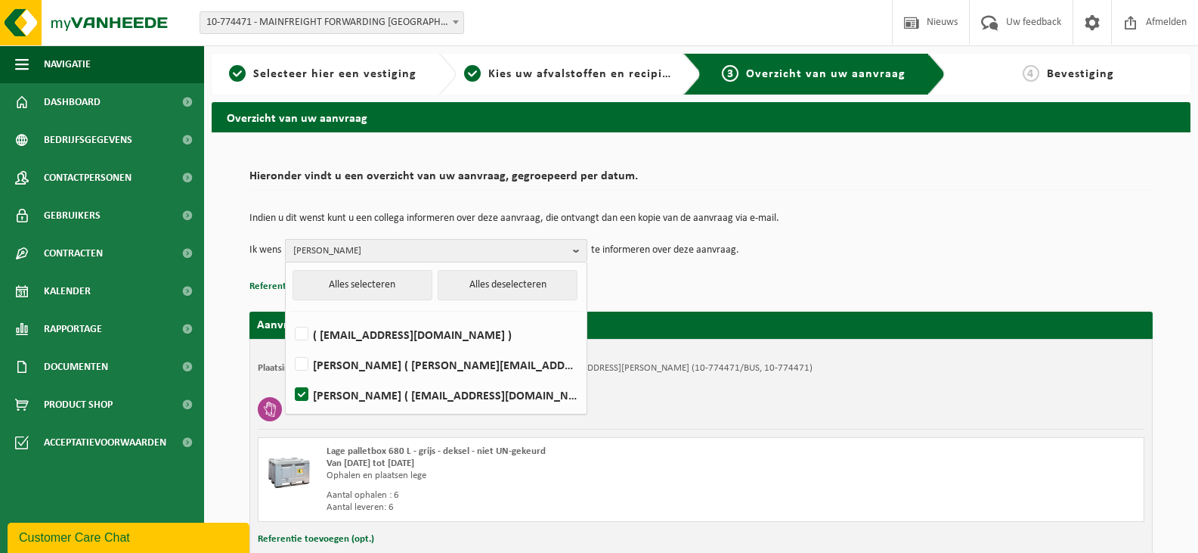
click at [832, 277] on p "Referentie toevoegen (opt.)" at bounding box center [702, 287] width 904 height 20
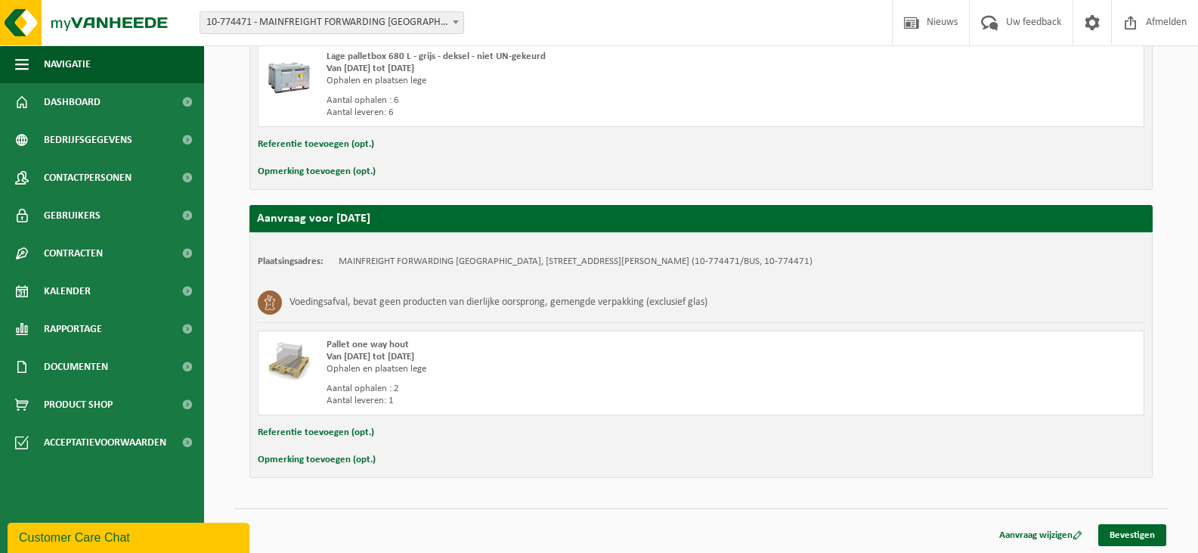
scroll to position [396, 0]
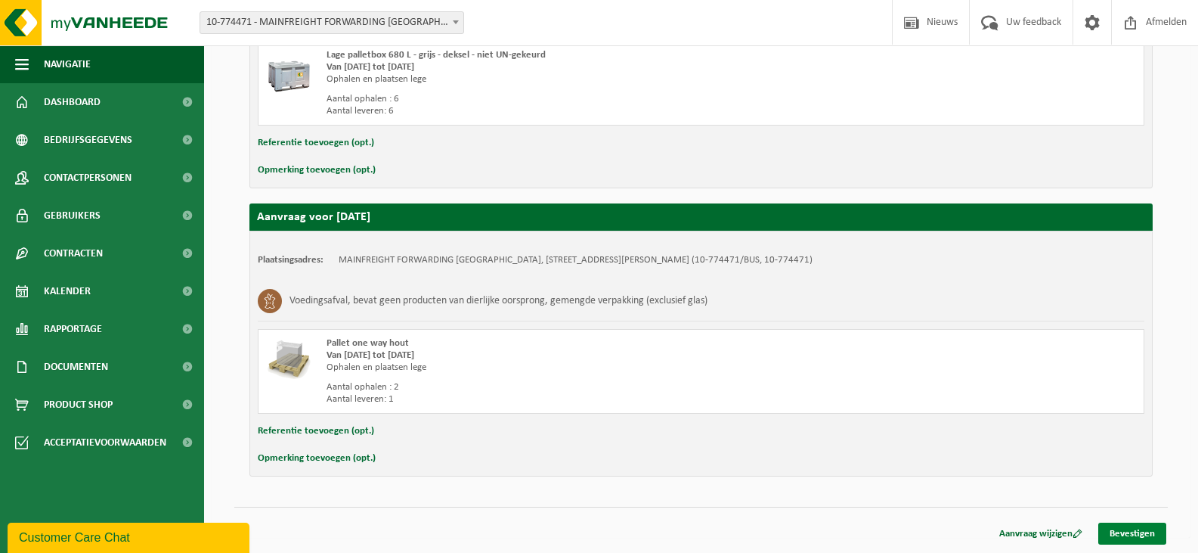
click at [1139, 529] on link "Bevestigen" at bounding box center [1133, 533] width 68 height 22
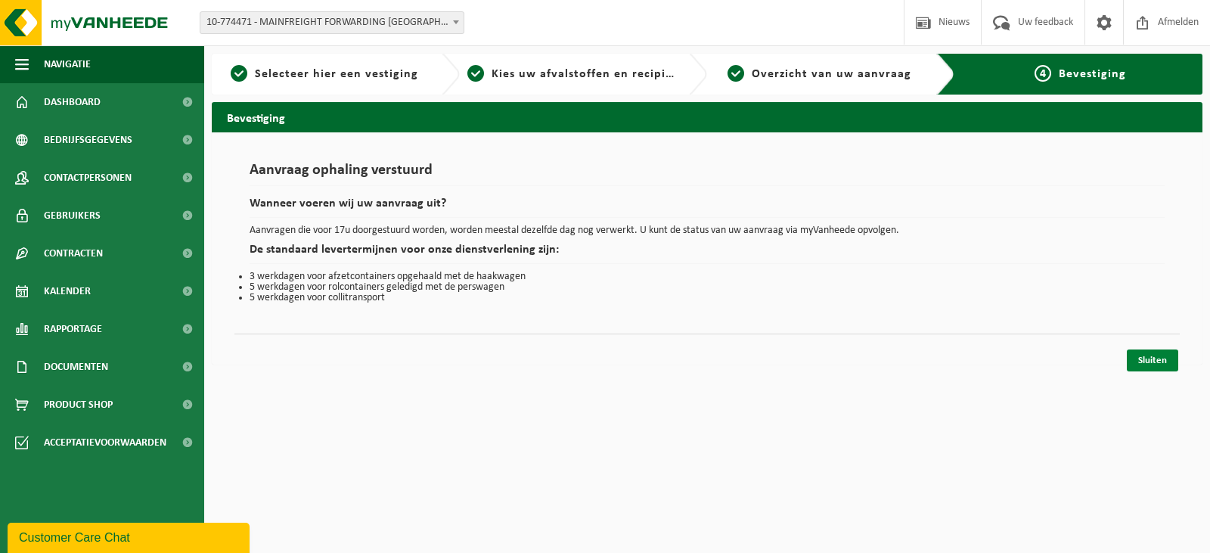
click at [1151, 360] on link "Sluiten" at bounding box center [1152, 360] width 51 height 22
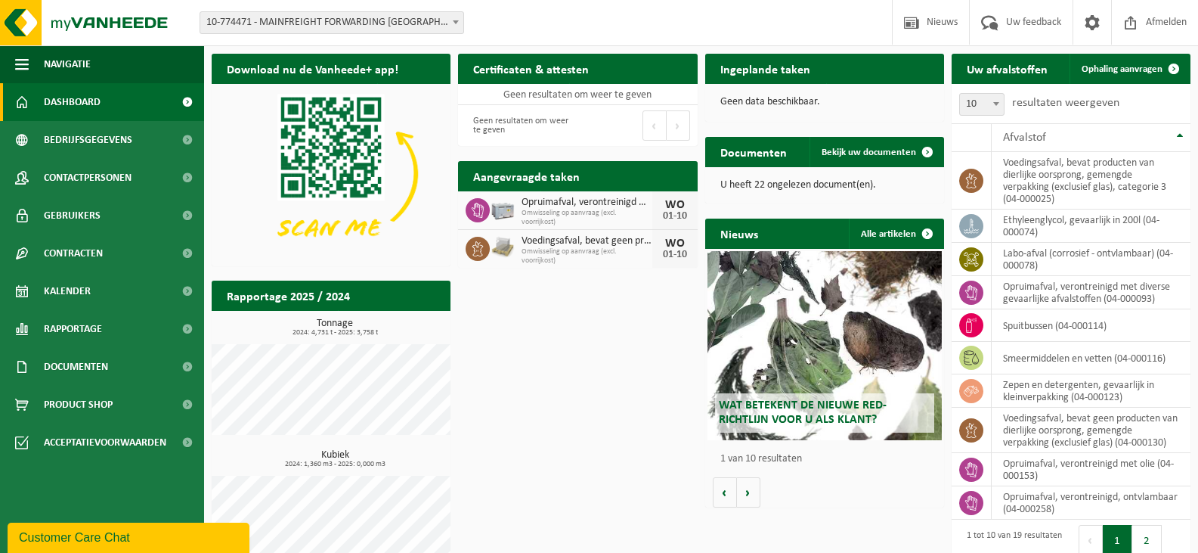
click at [1142, 23] on span "Afmelden" at bounding box center [1166, 22] width 48 height 45
